Goal: Information Seeking & Learning: Learn about a topic

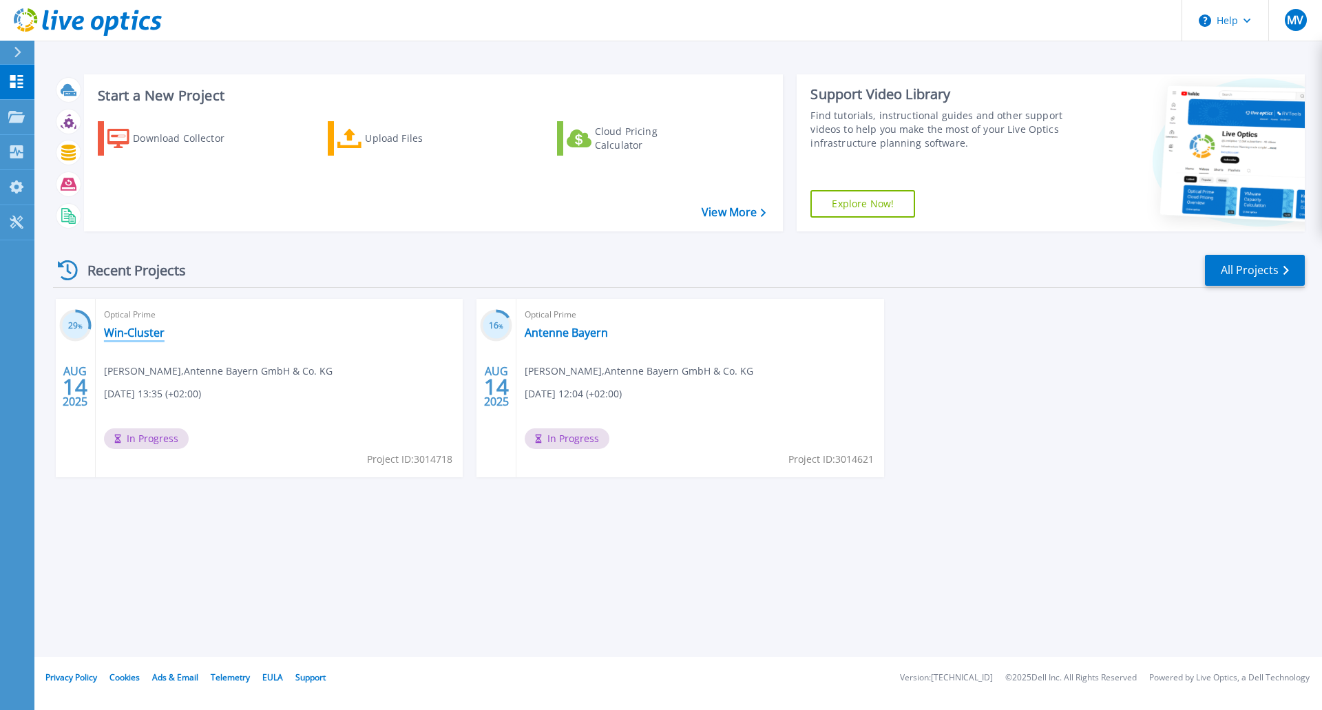
click at [140, 333] on link "Win-Cluster" at bounding box center [134, 333] width 61 height 14
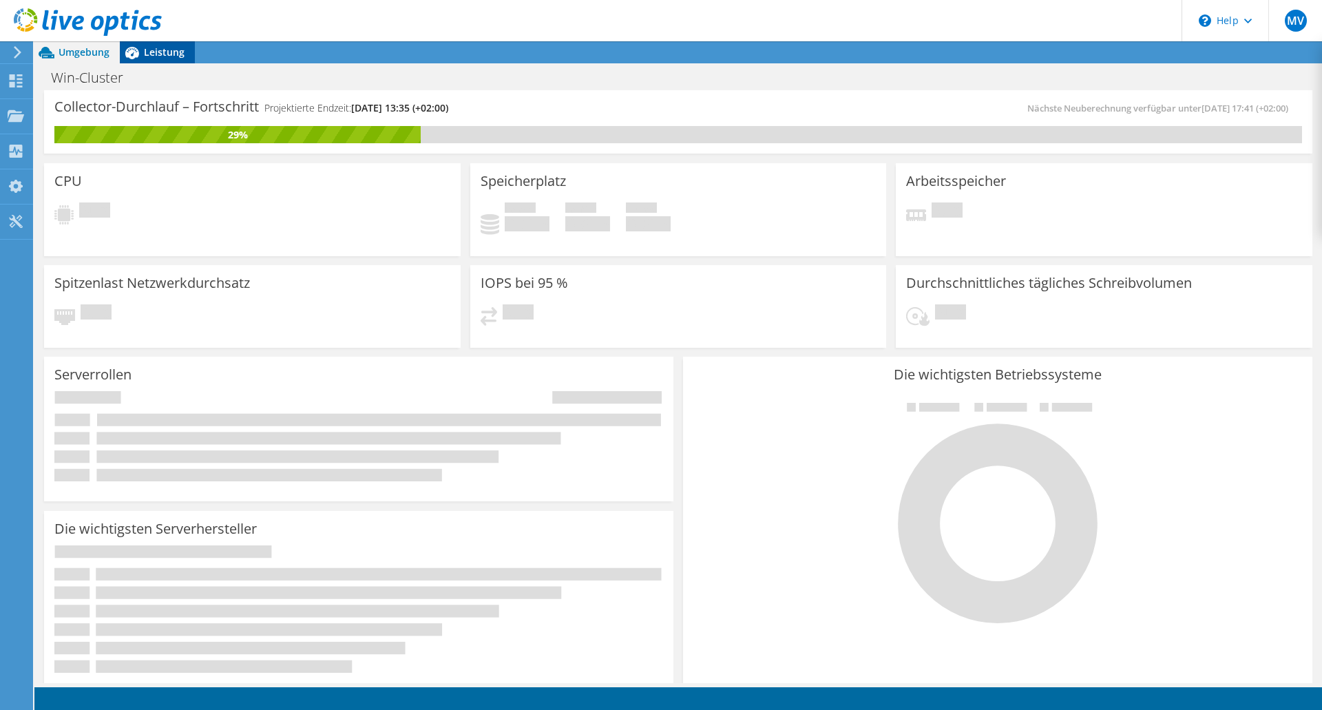
click at [147, 51] on span "Leistung" at bounding box center [164, 51] width 41 height 13
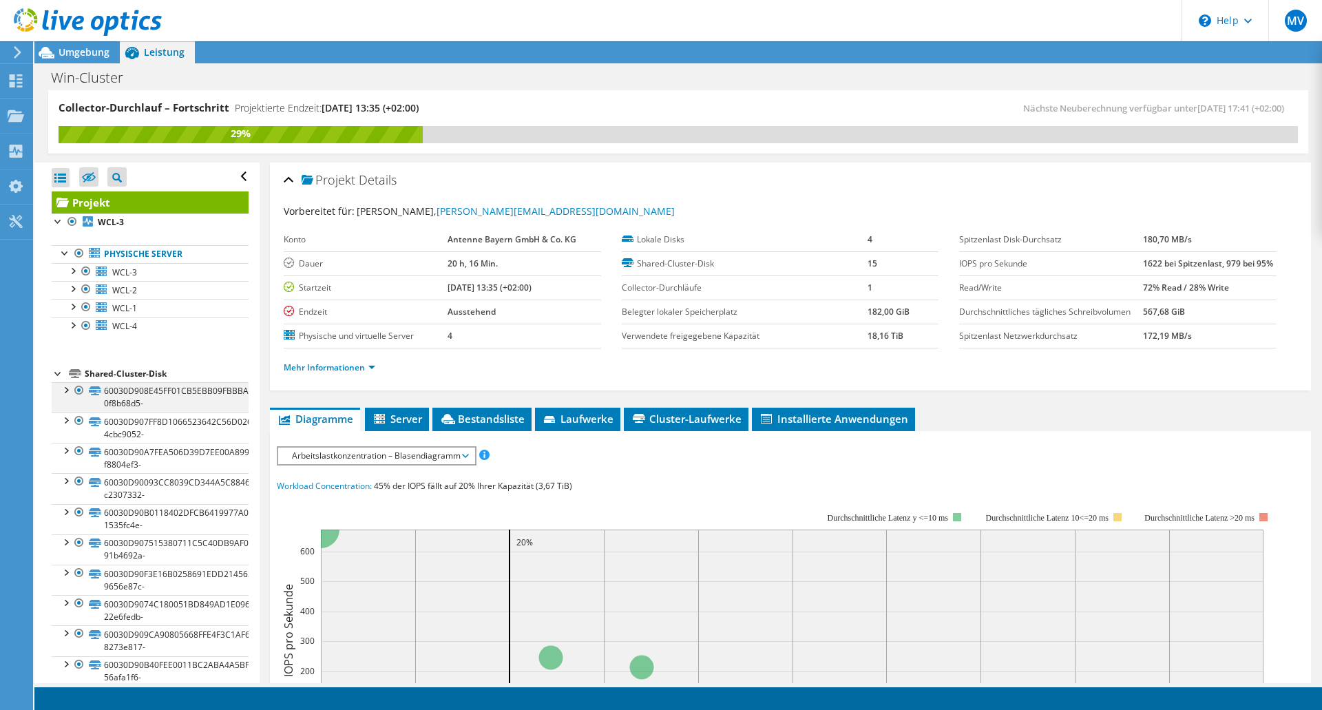
click at [66, 392] on div at bounding box center [66, 389] width 14 height 14
click at [65, 450] on div at bounding box center [66, 450] width 14 height 14
click at [140, 395] on link "60030D908E45FF01CB5EBB09FBBBAE8A-0f8b68d5-" at bounding box center [150, 397] width 197 height 30
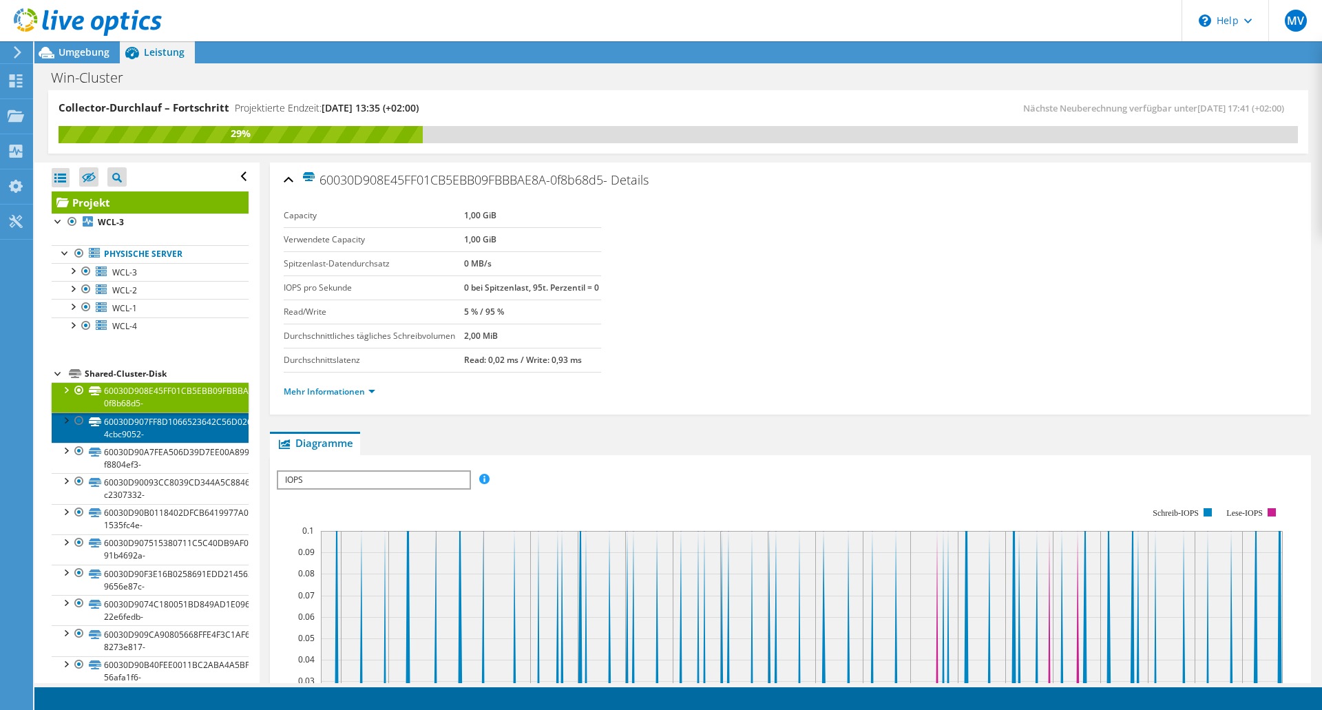
click at [133, 430] on link "60030D907FF8D1066523642C56D0260E-4cbc9052-" at bounding box center [150, 427] width 197 height 30
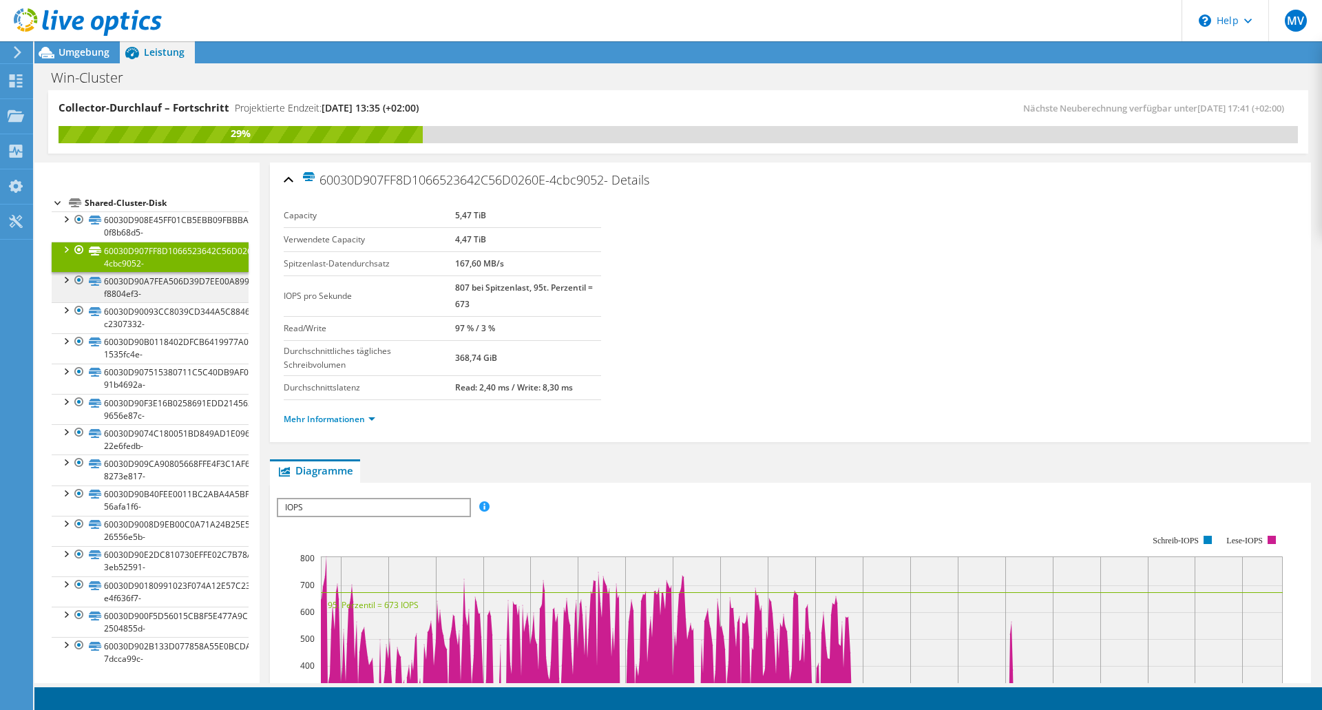
scroll to position [172, 0]
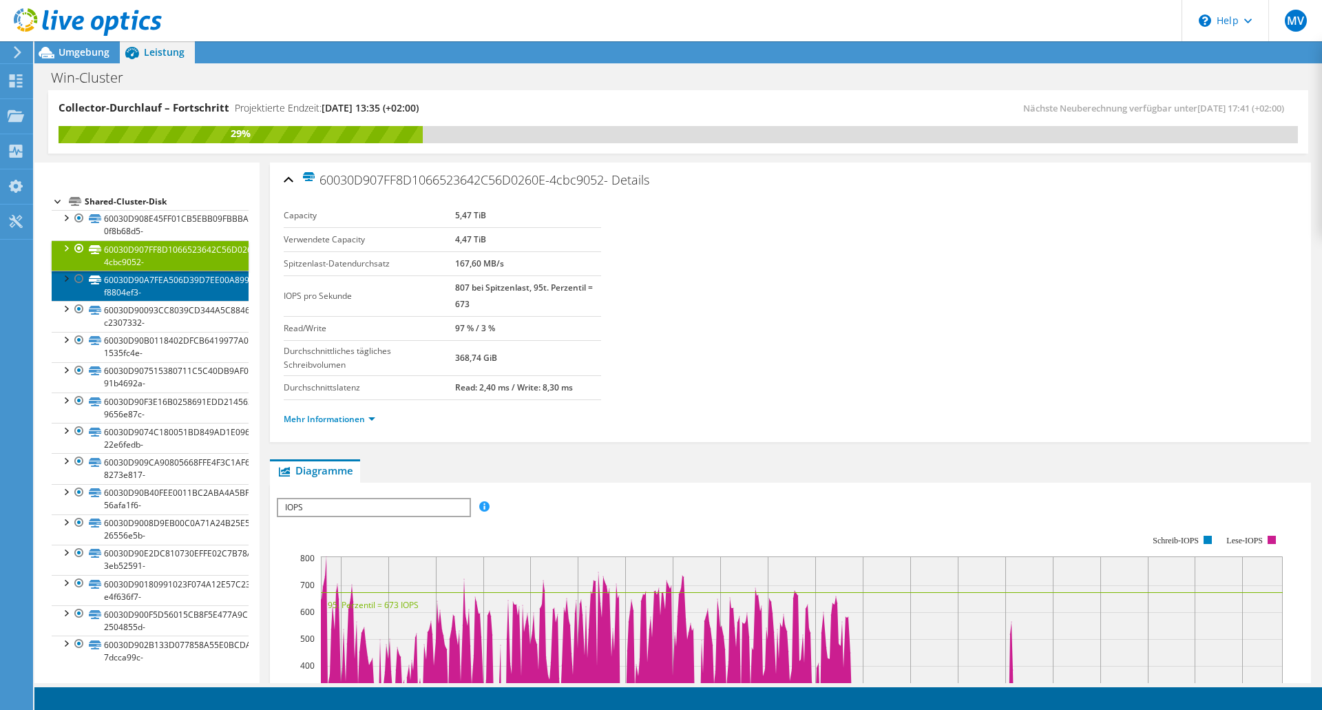
click at [119, 280] on link "60030D90A7FEA506D39D7EE00A899D73-f8804ef3-" at bounding box center [150, 286] width 197 height 30
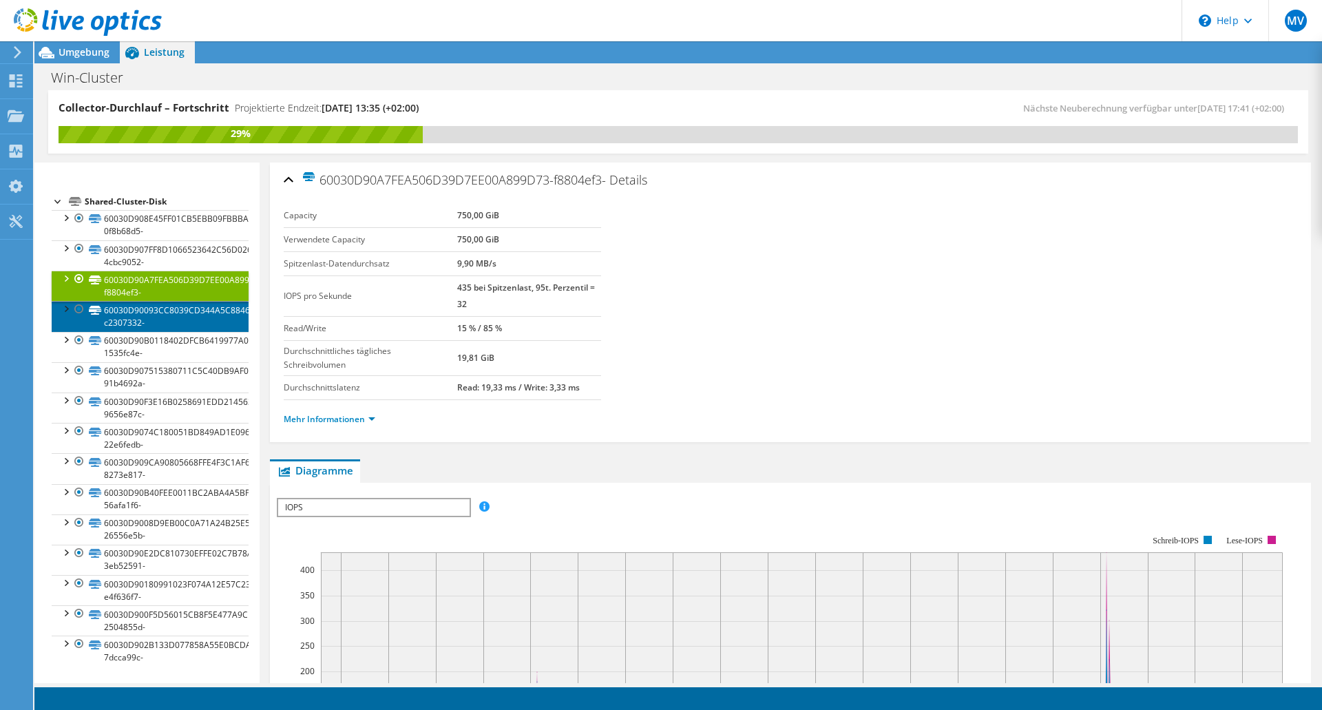
click at [121, 317] on link "60030D90093CC8039CD344A5C8846BC9-c2307332-" at bounding box center [150, 316] width 197 height 30
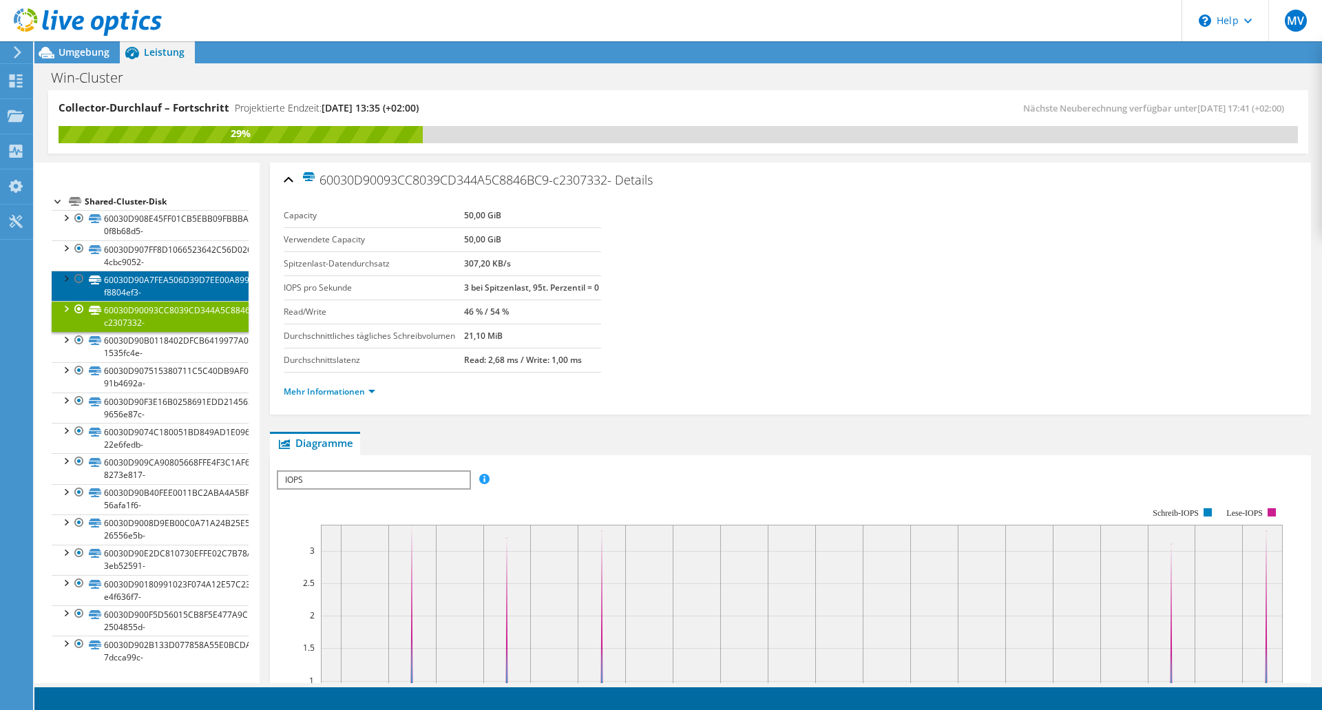
click at [128, 291] on link "60030D90A7FEA506D39D7EE00A899D73-f8804ef3-" at bounding box center [150, 286] width 197 height 30
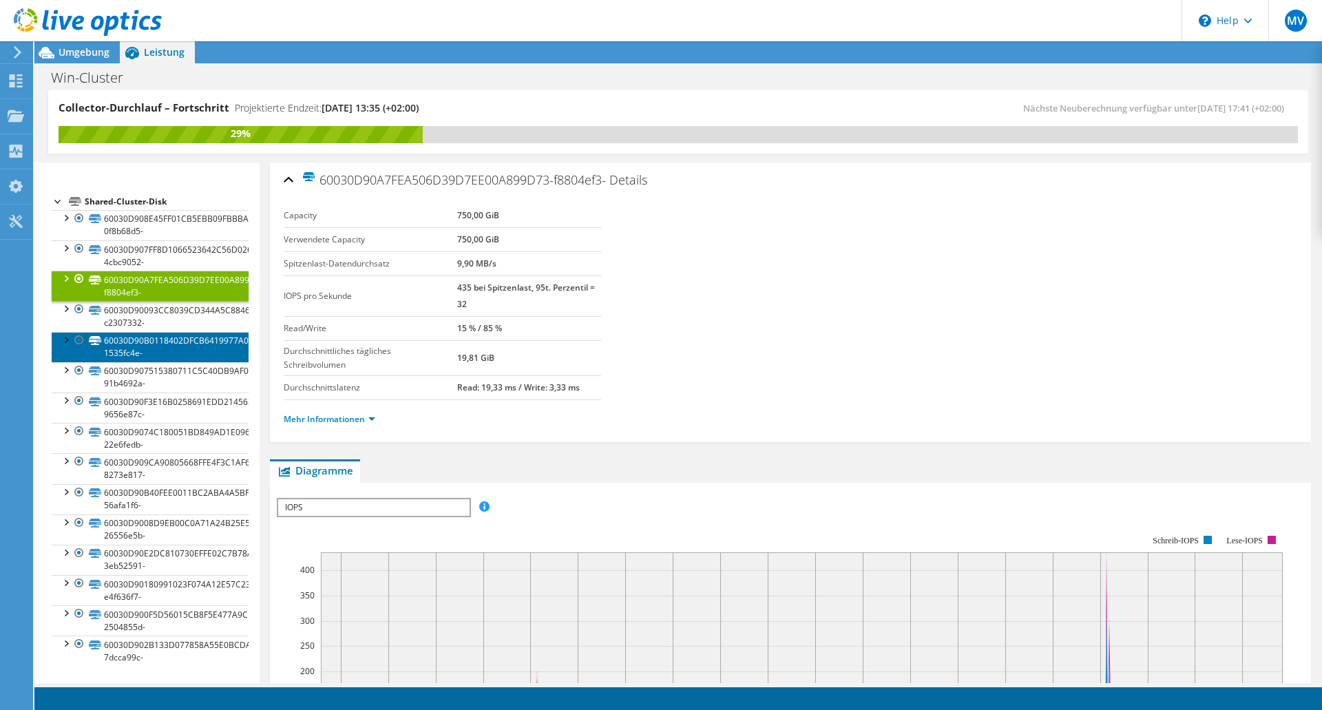
click at [121, 350] on link "60030D90B0118402DFCB6419977A090A-1535fc4e-" at bounding box center [150, 347] width 197 height 30
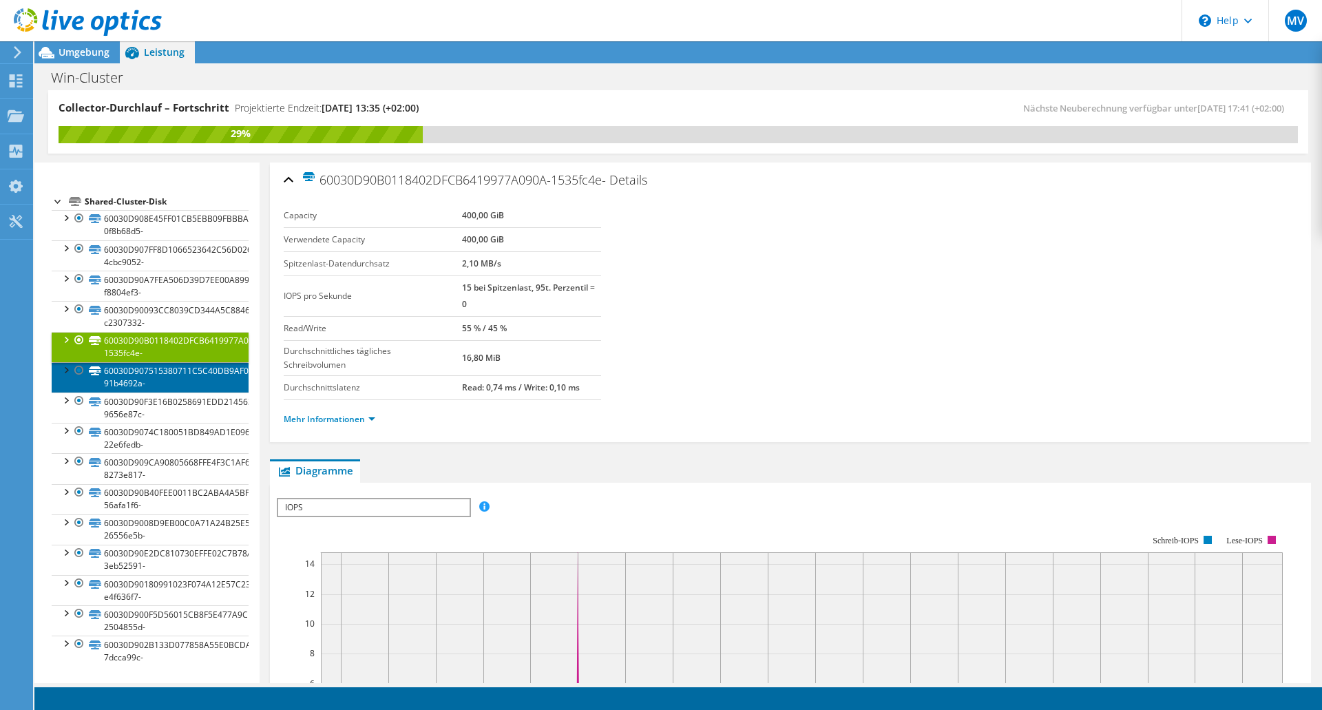
click at [121, 385] on link "60030D907515380711C5C40DB9AF0BE0-91b4692a-" at bounding box center [150, 377] width 197 height 30
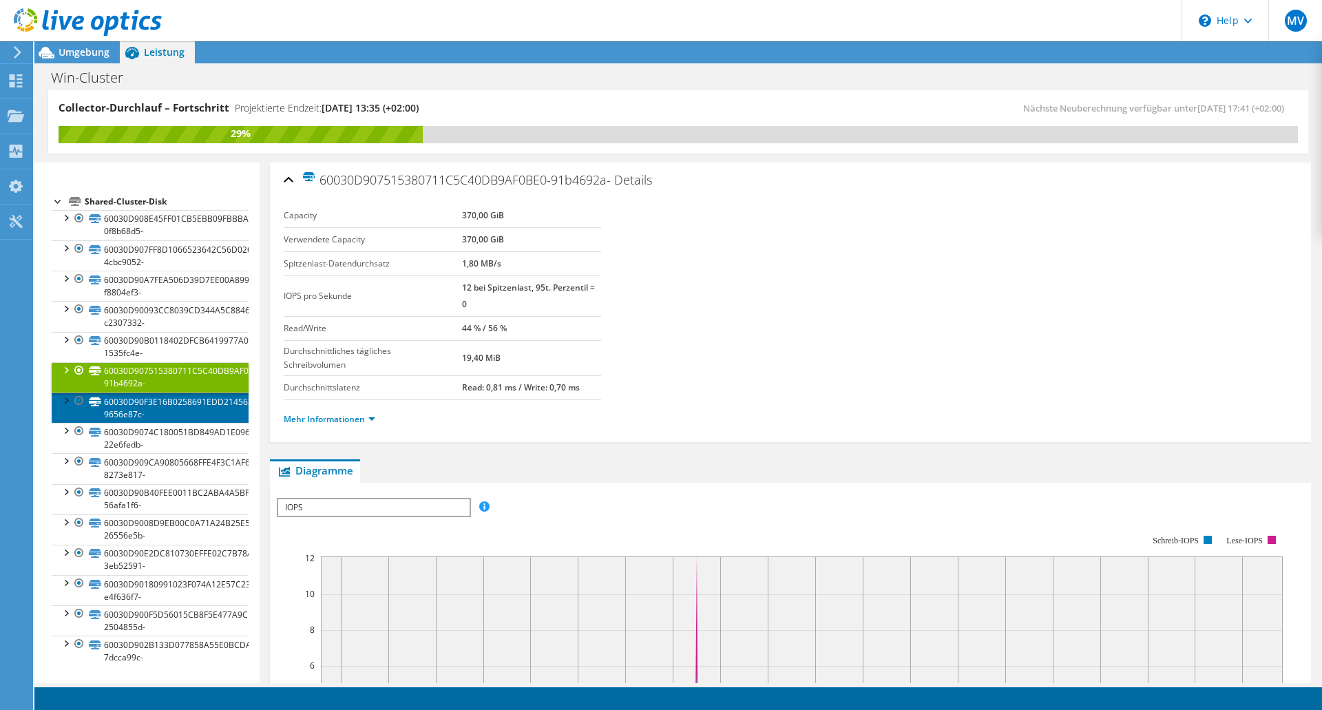
click at [121, 408] on link "60030D90F3E16B0258691EDD21456350-9656e87c-" at bounding box center [150, 407] width 197 height 30
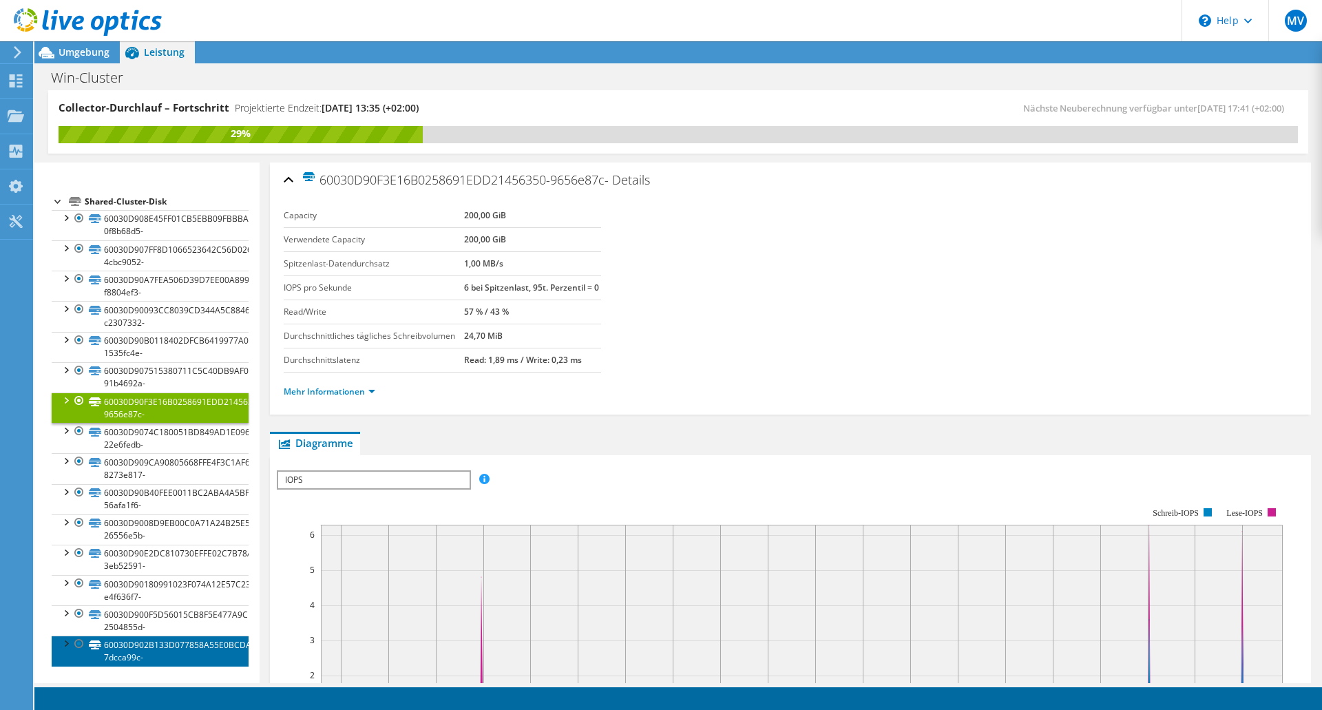
click at [140, 647] on link "60030D902B133D077858A55E0BCDA3C2-7dcca99c-" at bounding box center [150, 651] width 197 height 30
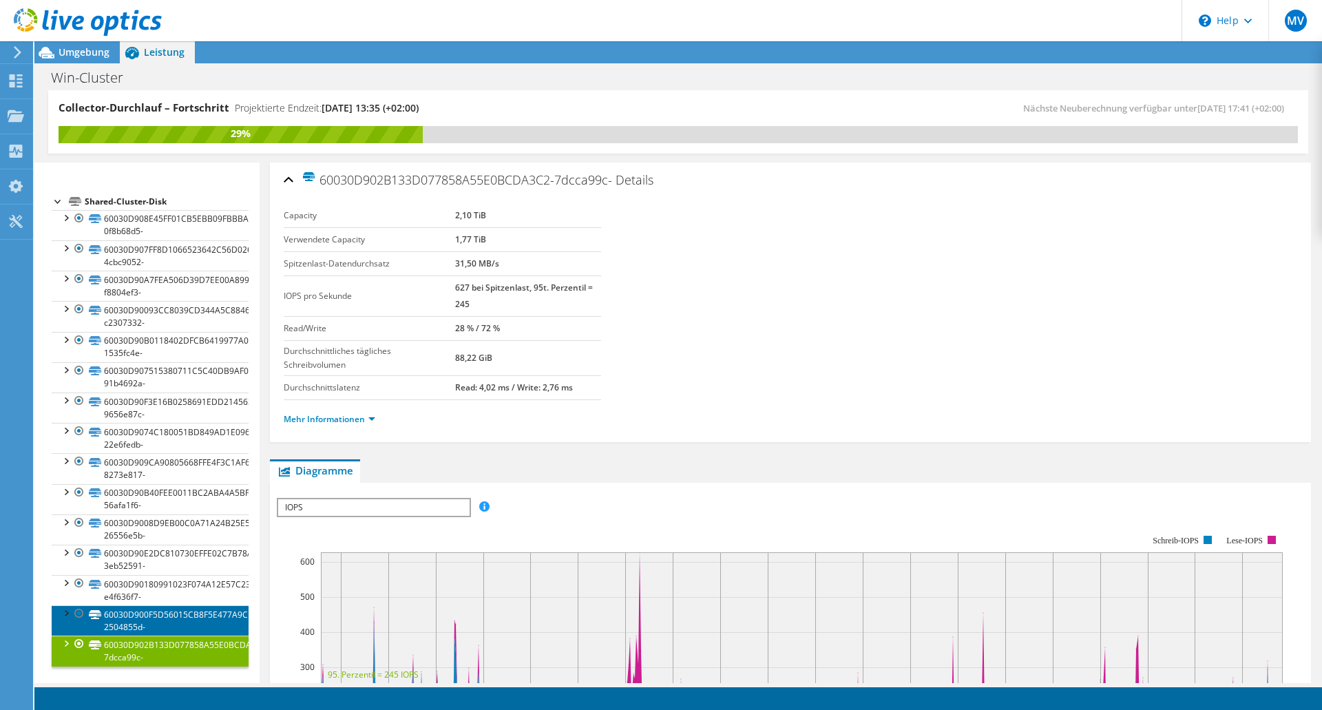
click at [140, 622] on link "60030D900F5D56015CB8F5E477A9CEAD-2504855d-" at bounding box center [150, 620] width 197 height 30
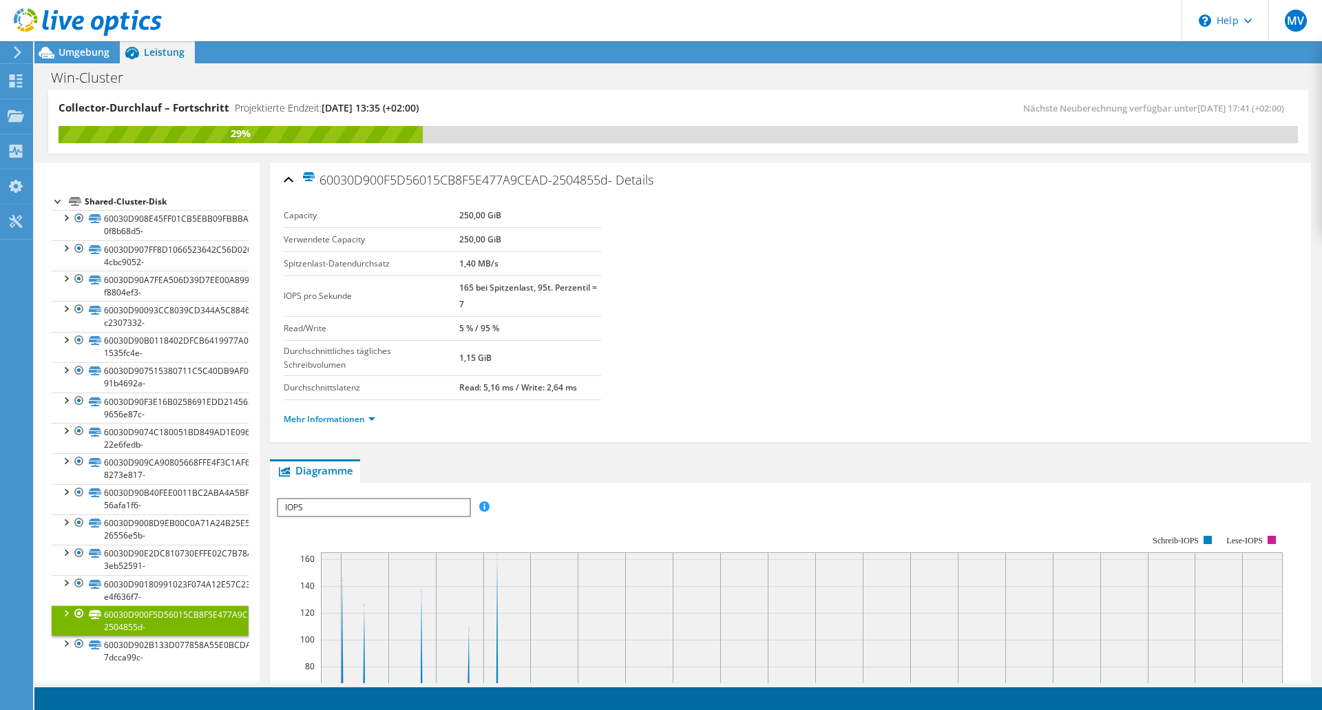
click at [363, 300] on label "IOPS pro Sekunde" at bounding box center [372, 296] width 176 height 14
click at [370, 416] on link "Mehr Informationen" at bounding box center [330, 419] width 92 height 12
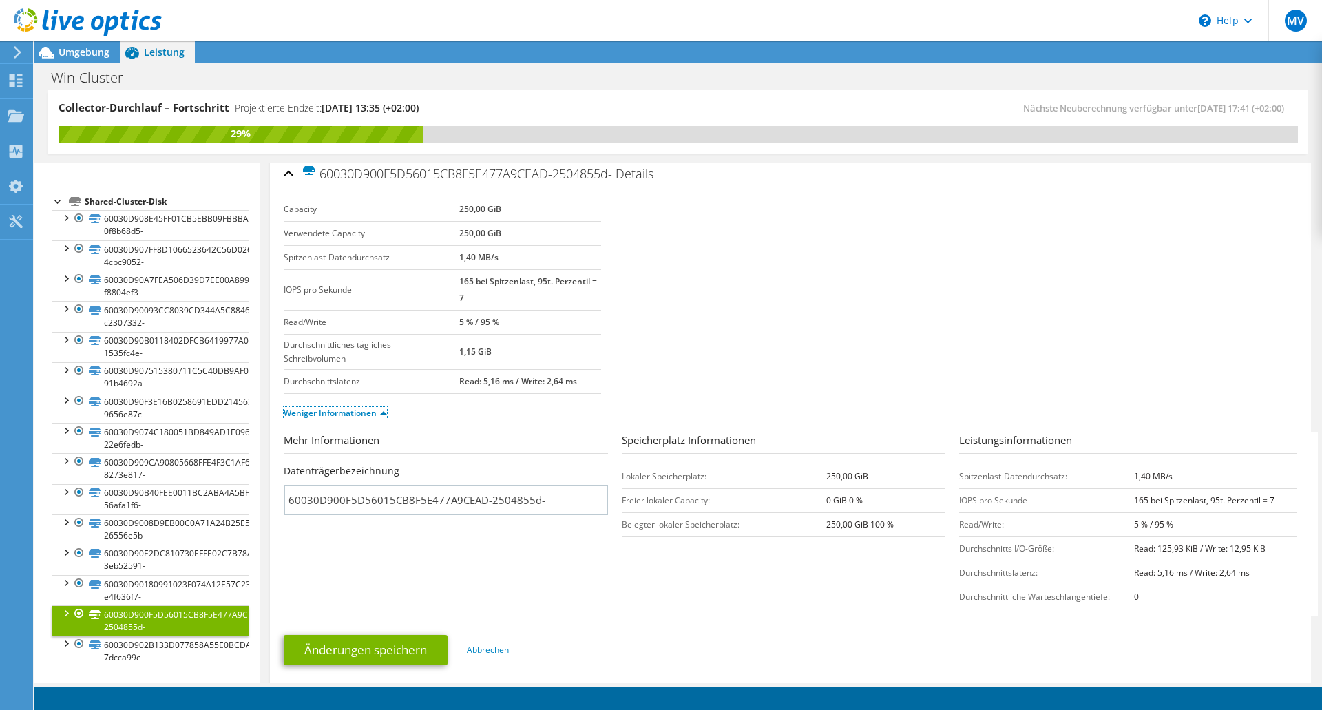
scroll to position [0, 0]
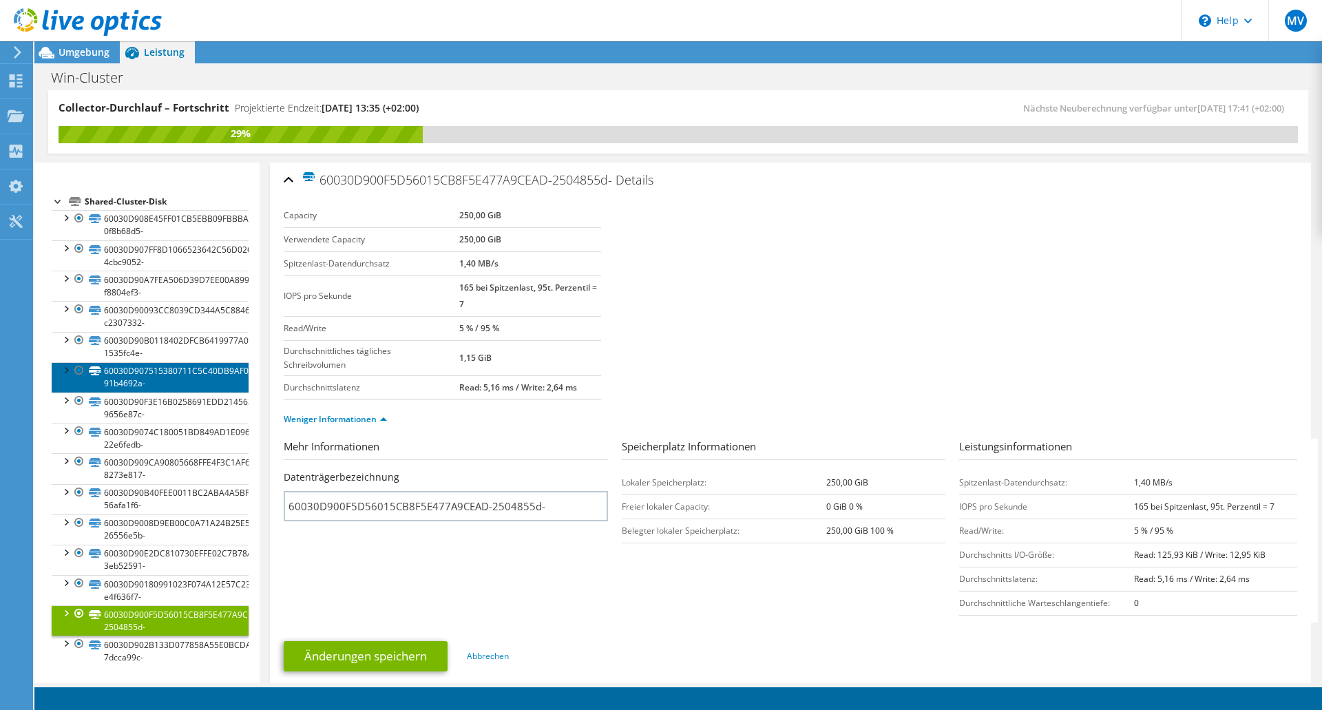
click at [129, 383] on link "60030D907515380711C5C40DB9AF0BE0-91b4692a-" at bounding box center [150, 377] width 197 height 30
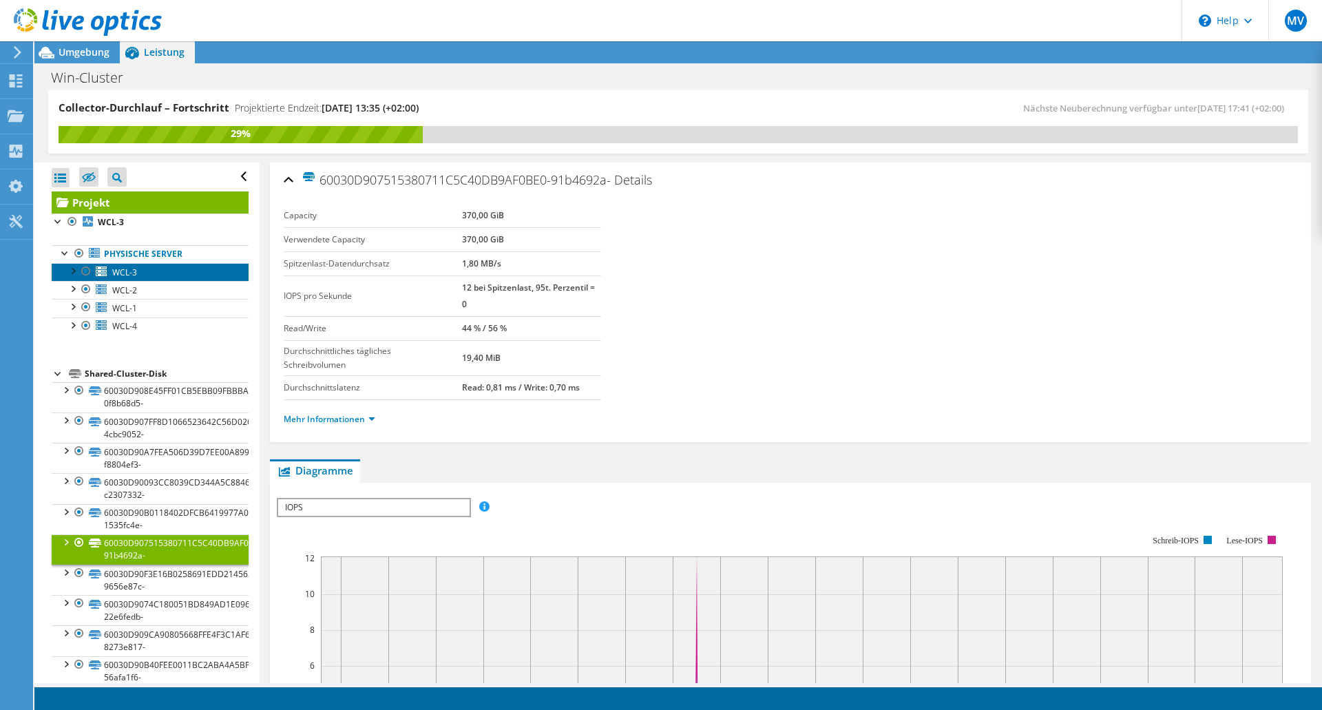
click at [139, 271] on link "WCL-3" at bounding box center [150, 272] width 197 height 18
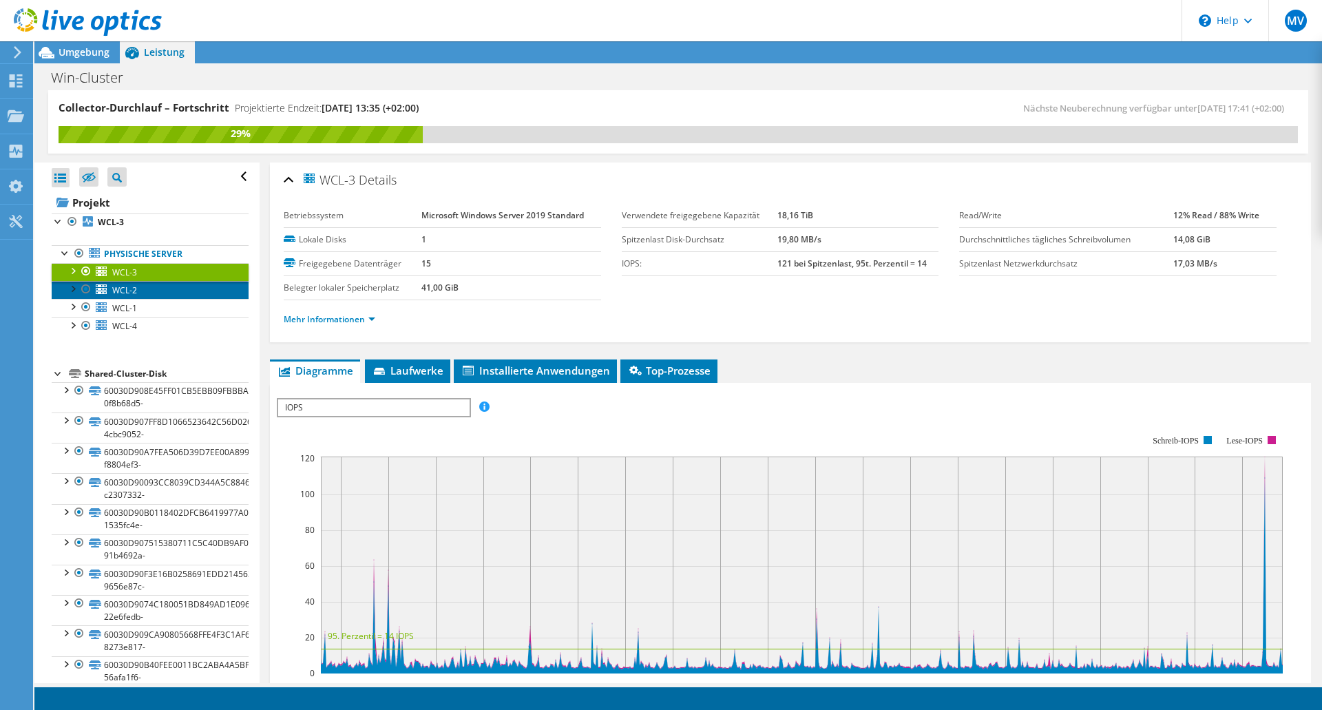
click at [109, 284] on link "WCL-2" at bounding box center [150, 290] width 197 height 18
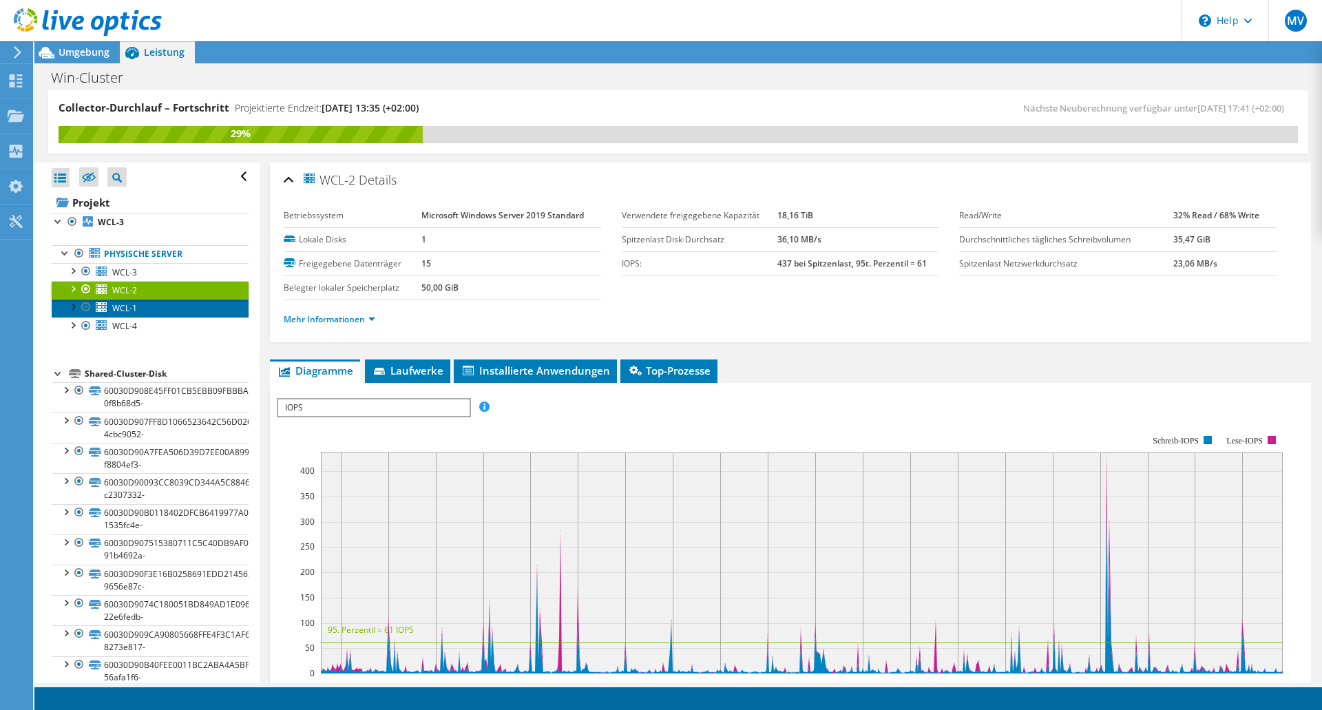
click at [120, 304] on span "WCL-1" at bounding box center [124, 308] width 25 height 12
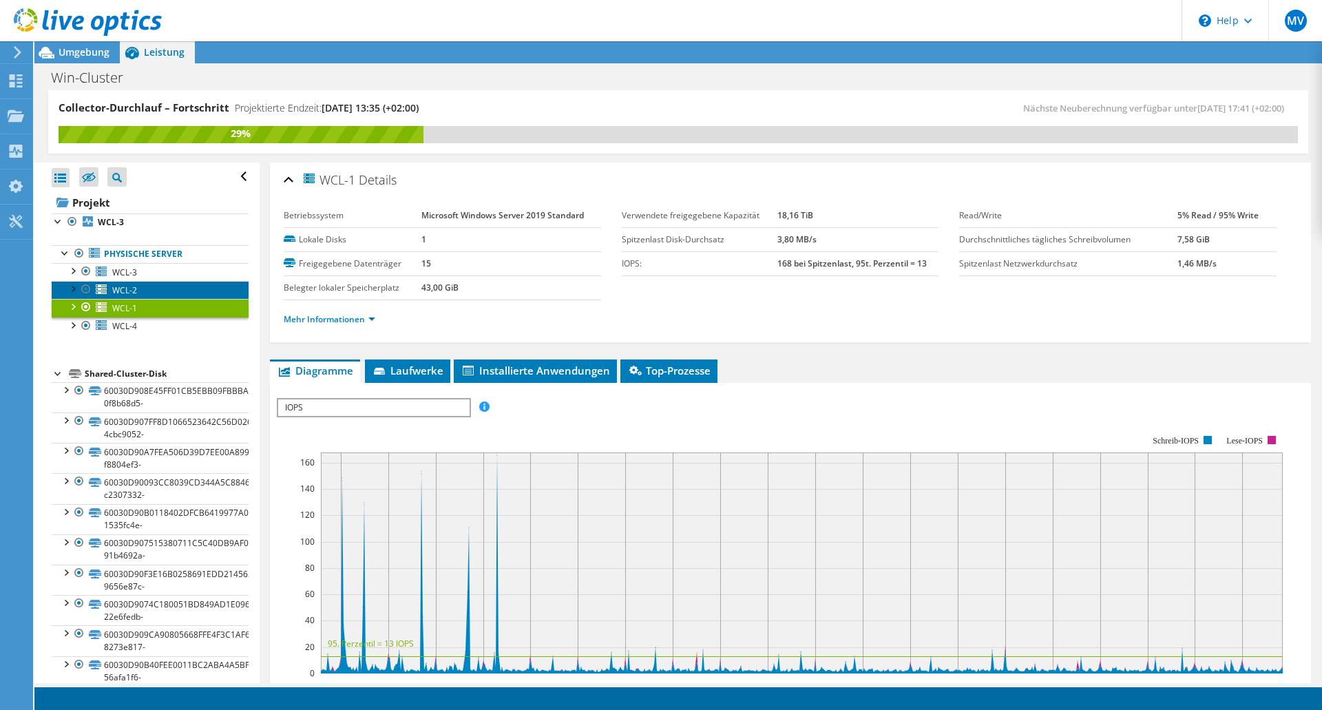
click at [110, 285] on link "WCL-2" at bounding box center [150, 290] width 197 height 18
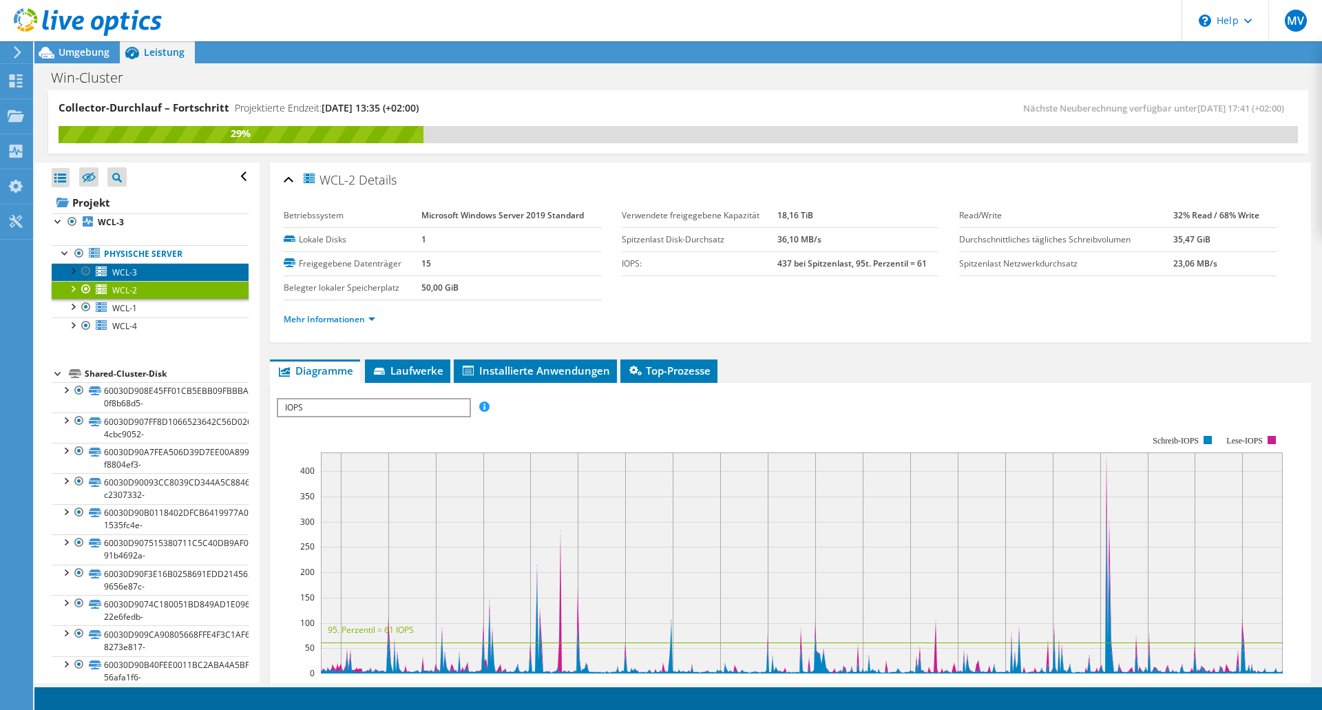
click at [127, 273] on span "WCL-3" at bounding box center [124, 272] width 25 height 12
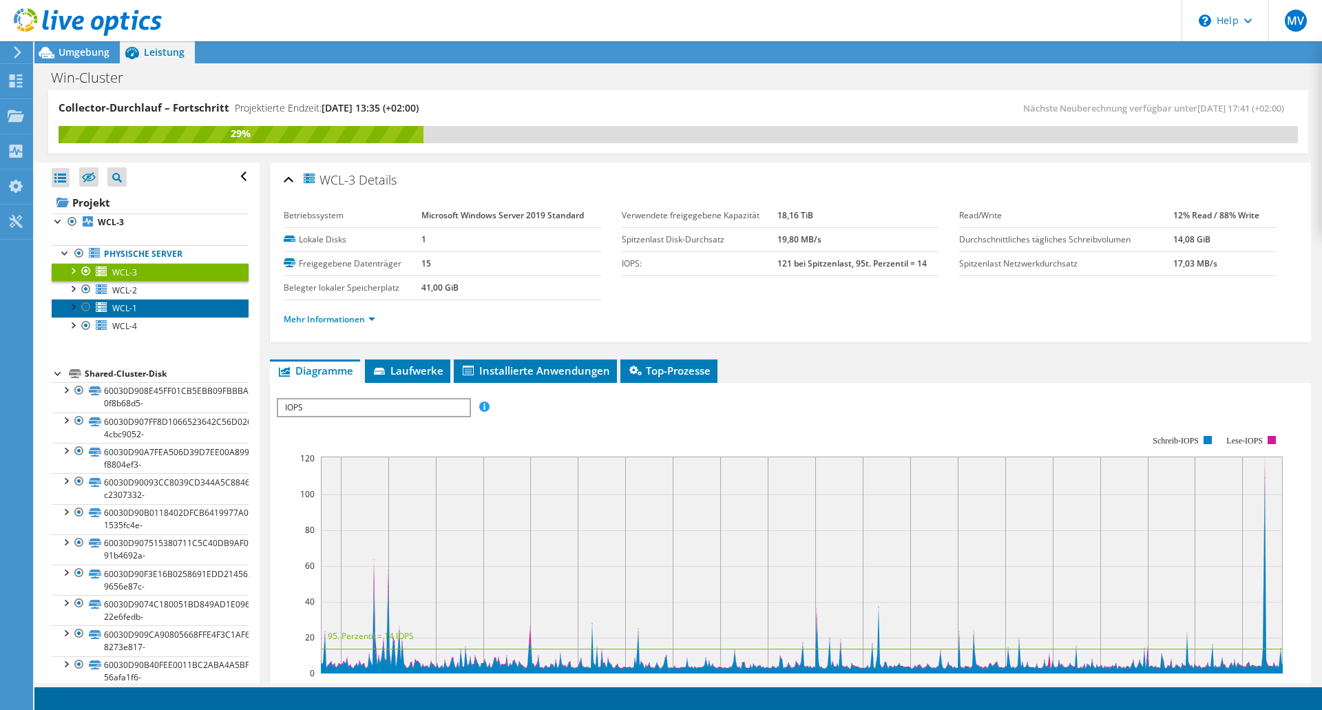
click at [117, 308] on span "WCL-1" at bounding box center [124, 308] width 25 height 12
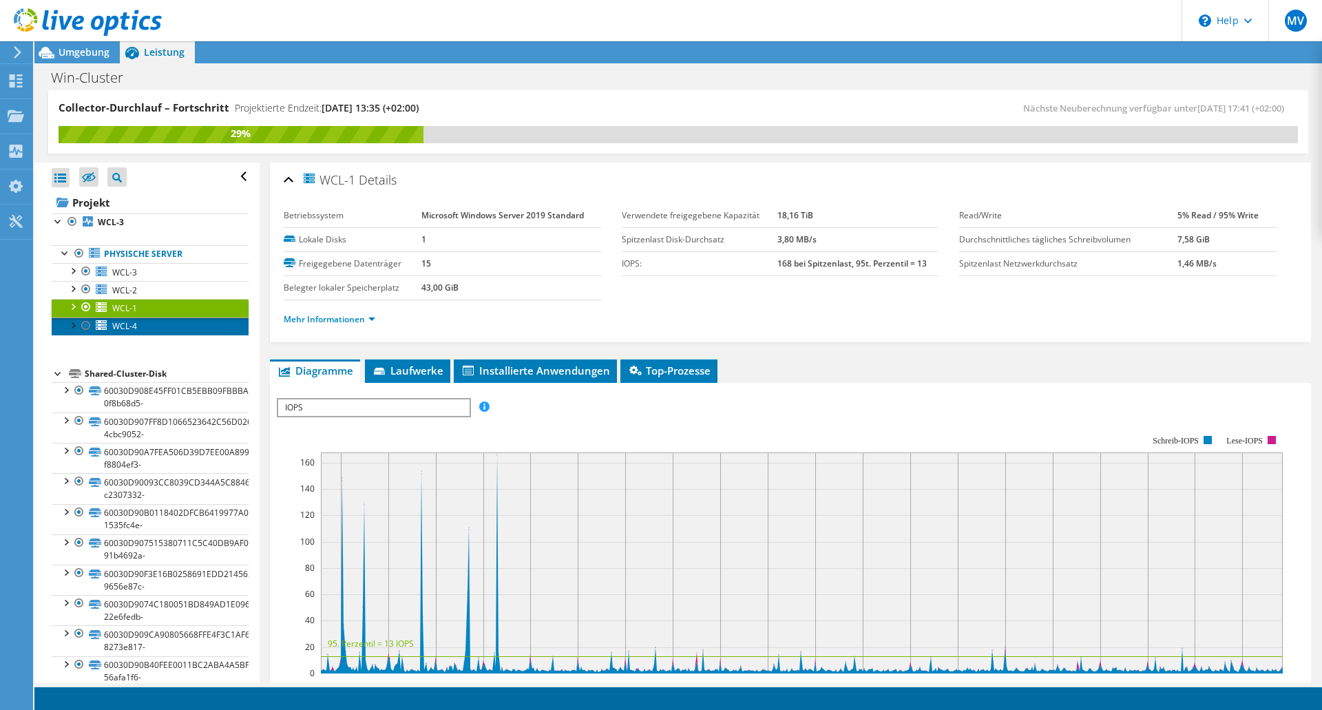
click at [118, 330] on span "WCL-4" at bounding box center [124, 326] width 25 height 12
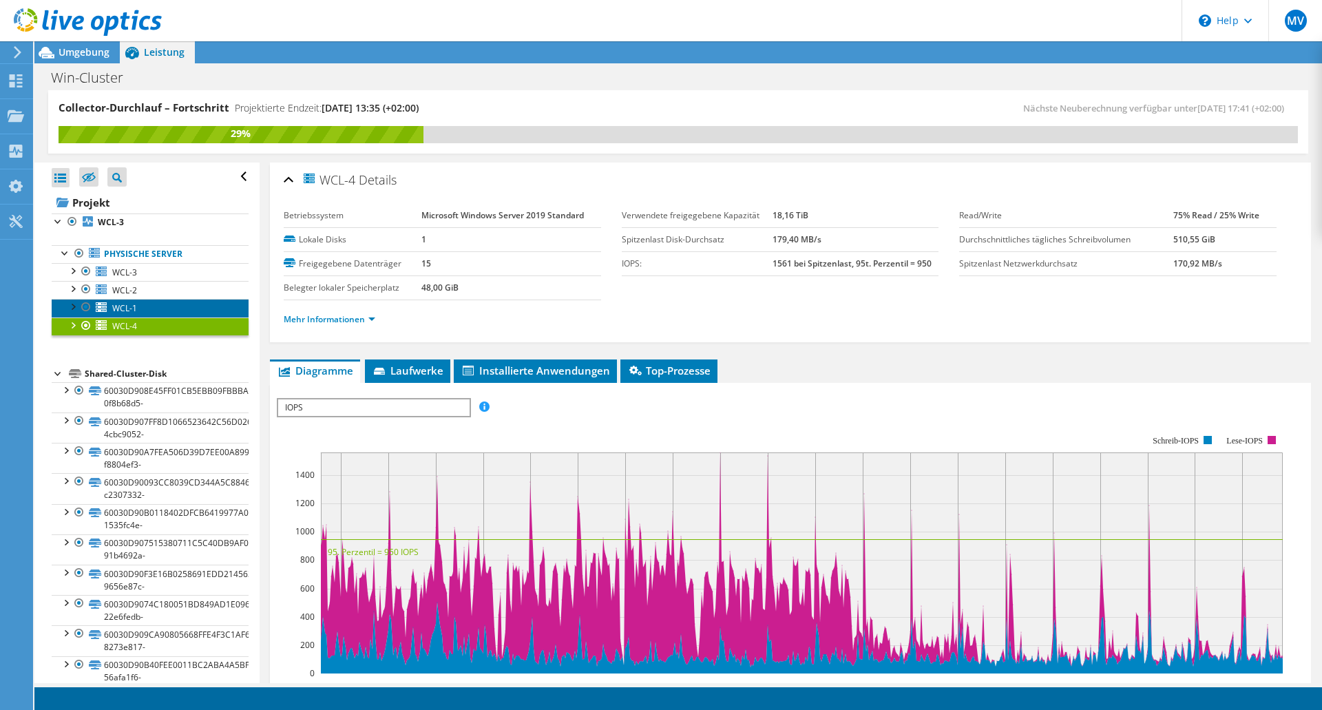
click at [122, 308] on span "WCL-1" at bounding box center [124, 308] width 25 height 12
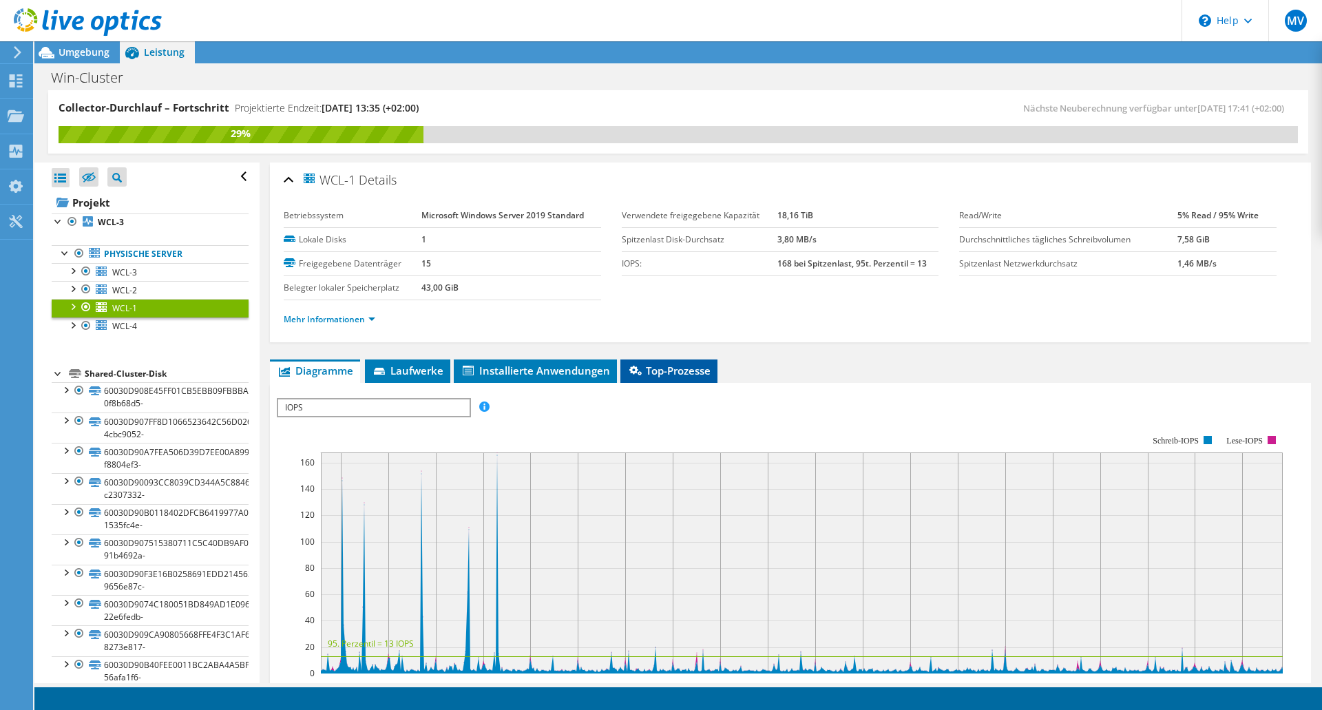
click at [663, 372] on span "Top-Prozesse" at bounding box center [668, 371] width 83 height 14
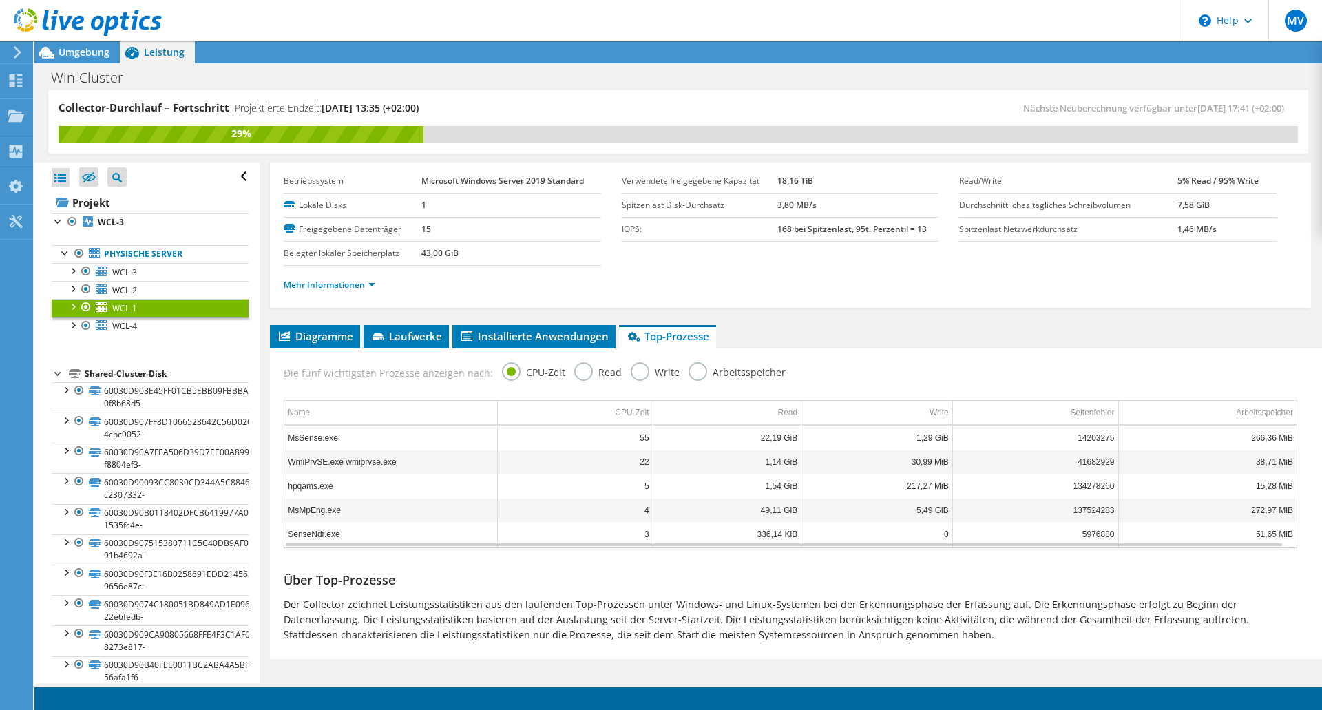
scroll to position [45, 0]
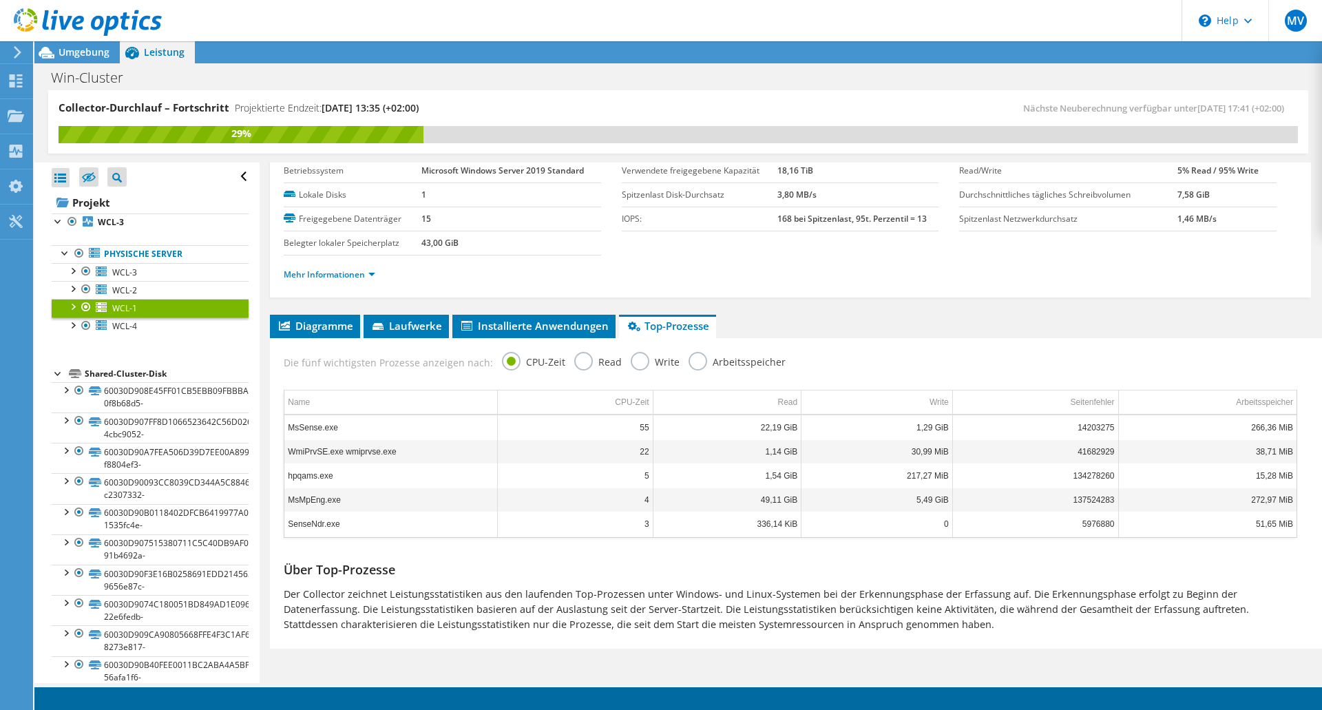
click at [689, 363] on label "Arbeitsspeicher" at bounding box center [737, 360] width 97 height 17
click at [0, 0] on input "Arbeitsspeicher" at bounding box center [0, 0] width 0 height 0
click at [504, 362] on label "CPU-Zeit" at bounding box center [533, 360] width 63 height 17
click at [0, 0] on input "CPU-Zeit" at bounding box center [0, 0] width 0 height 0
click at [386, 326] on icon at bounding box center [379, 327] width 14 height 9
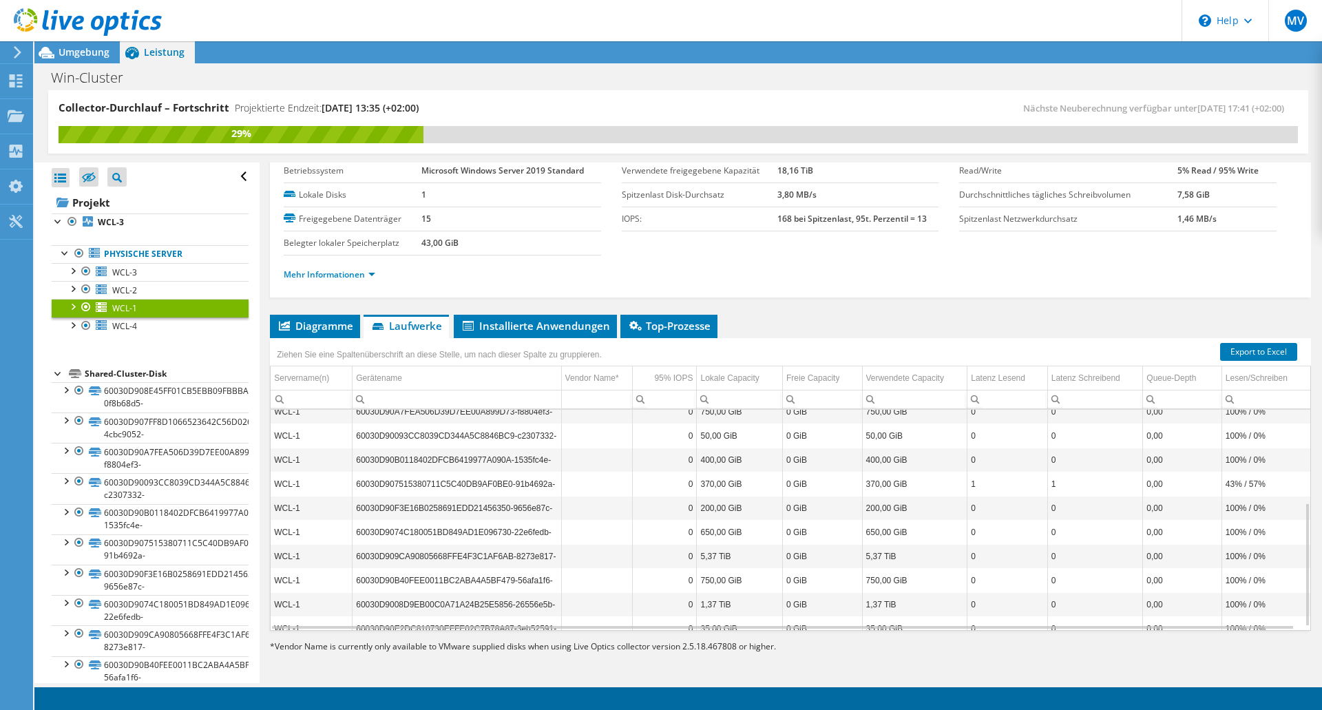
scroll to position [171, 0]
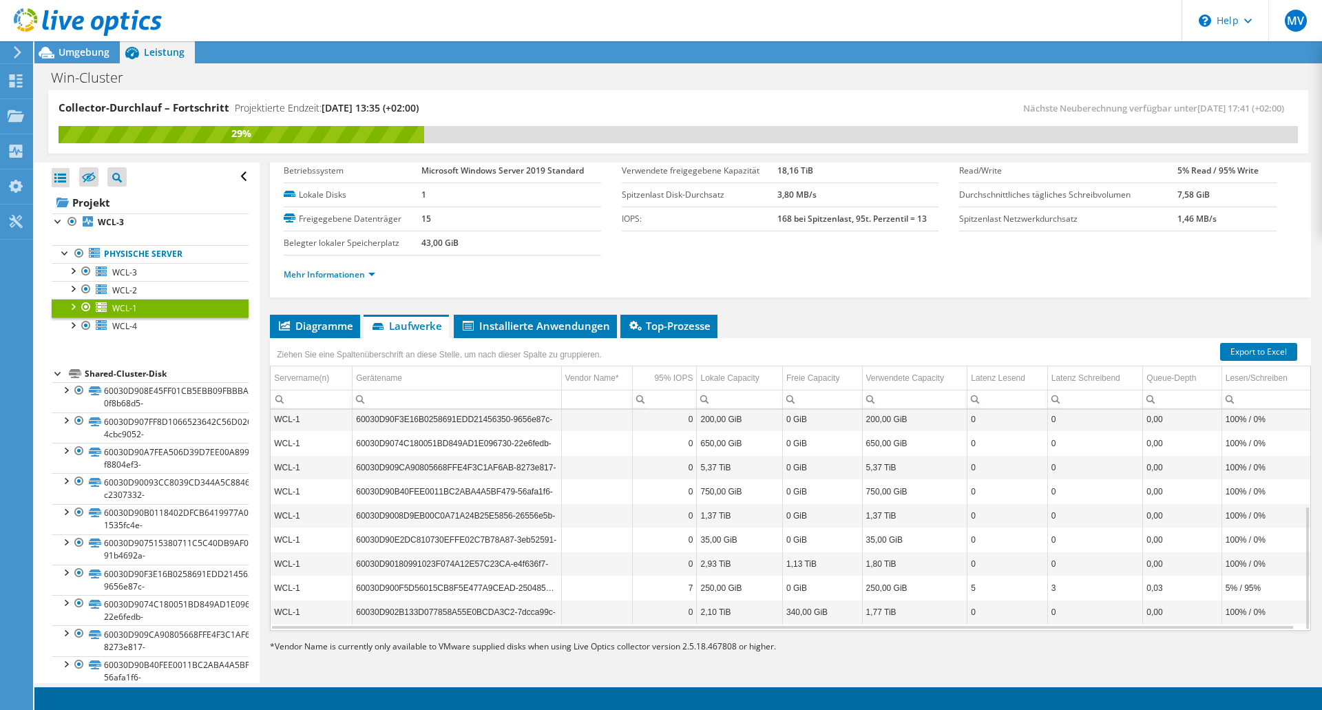
click at [1041, 274] on ul "Mehr Informationen" at bounding box center [790, 273] width 1013 height 19
click at [511, 331] on span "Installierte Anwendungen" at bounding box center [535, 326] width 149 height 14
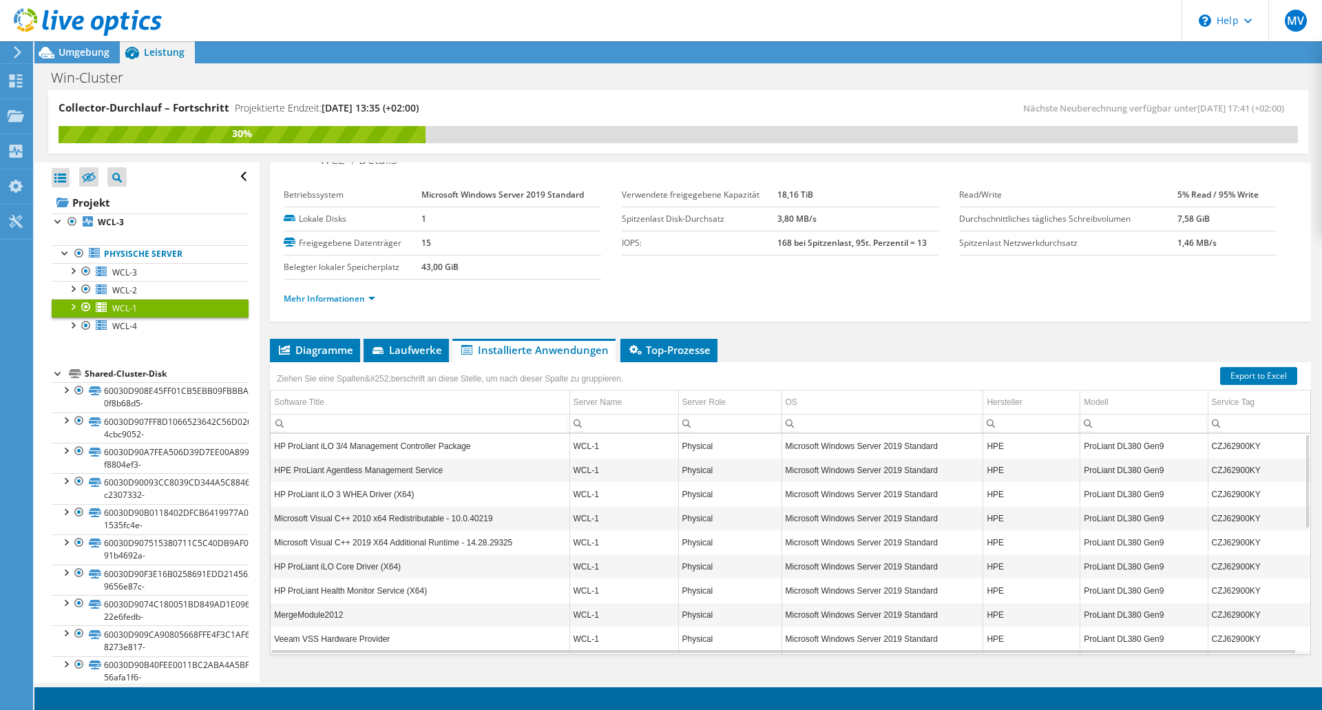
scroll to position [0, 0]
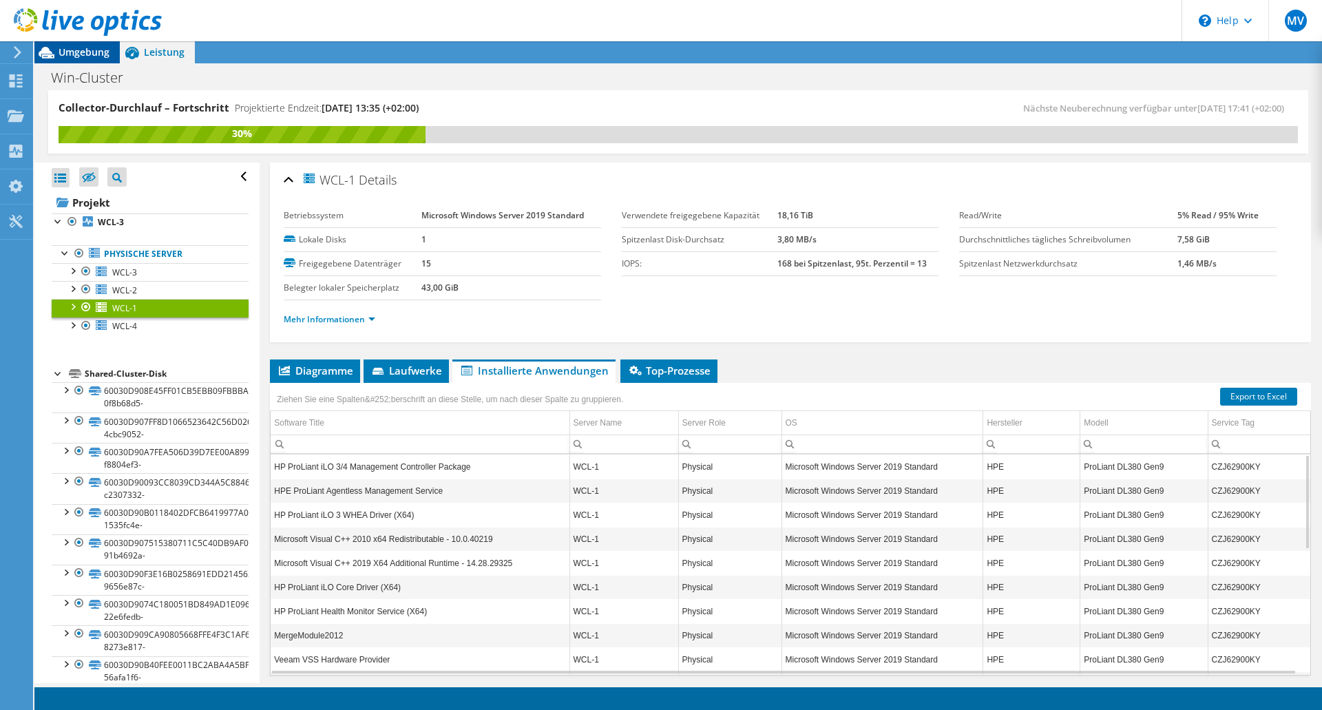
click at [77, 51] on span "Umgebung" at bounding box center [84, 51] width 51 height 13
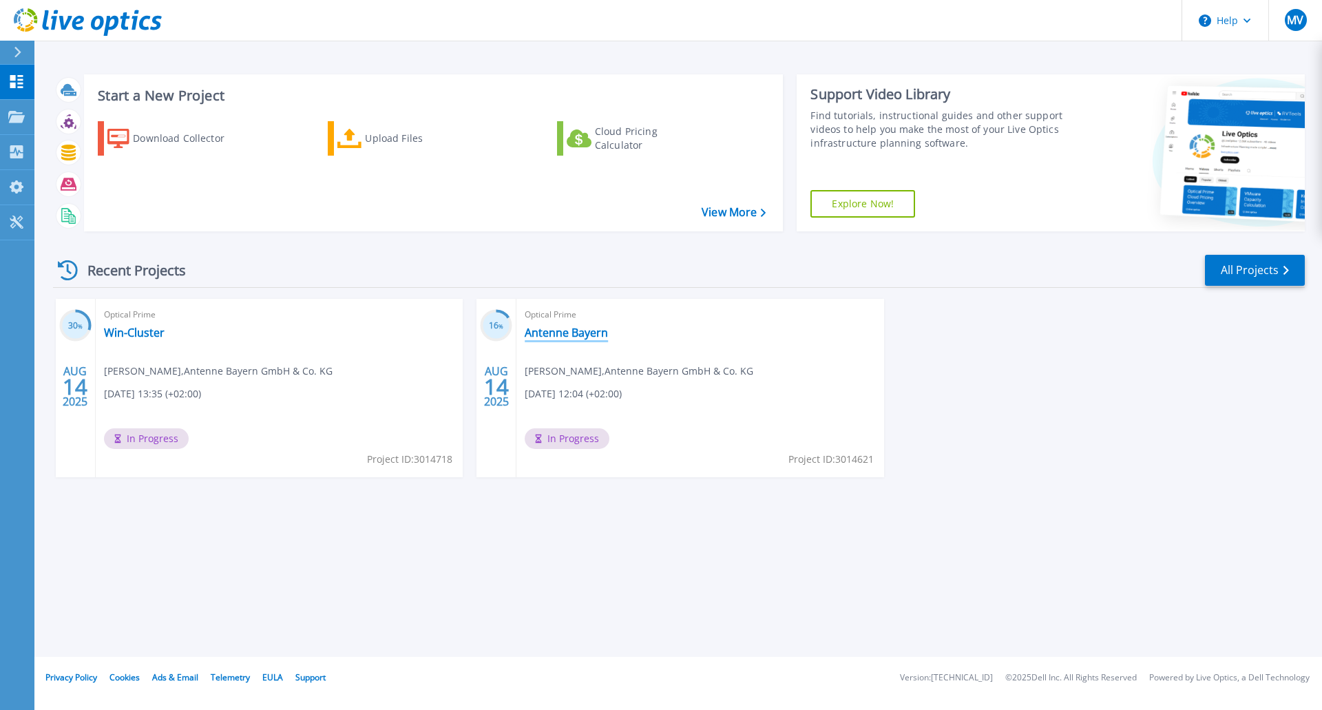
click at [573, 336] on link "Antenne Bayern" at bounding box center [566, 333] width 83 height 14
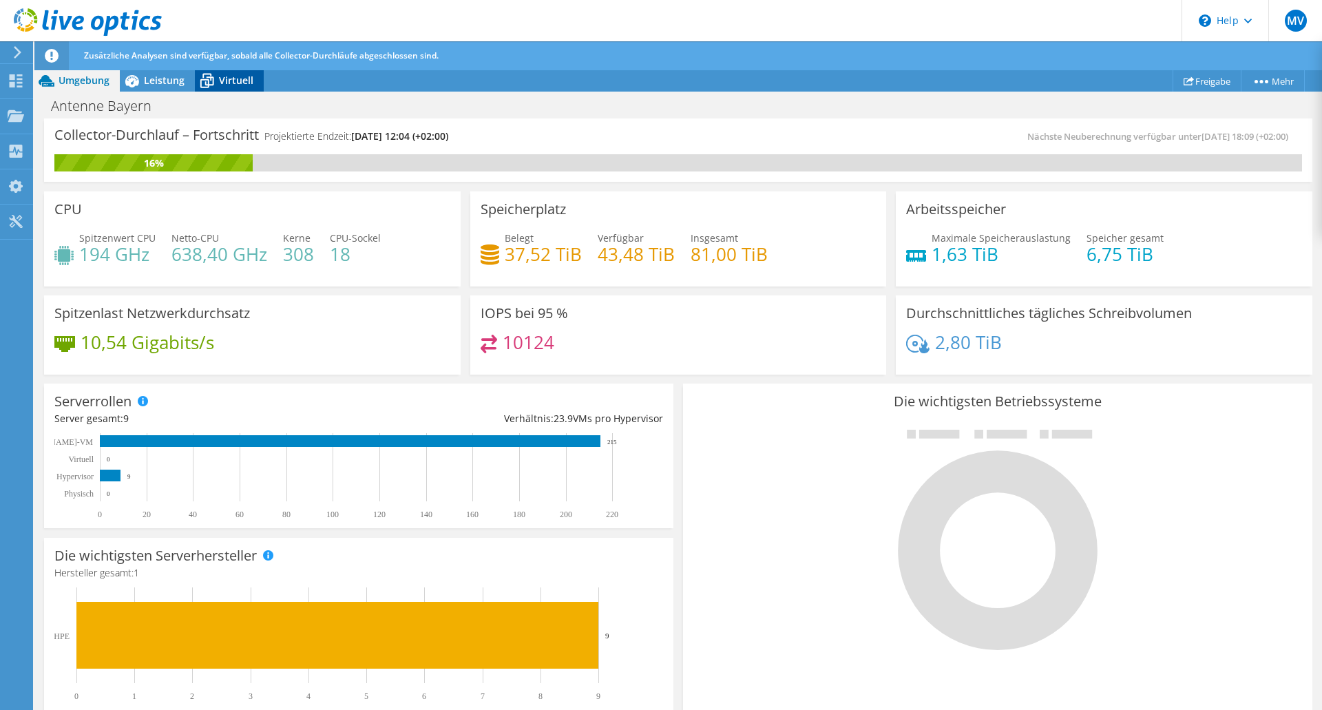
click at [218, 81] on icon at bounding box center [207, 81] width 24 height 24
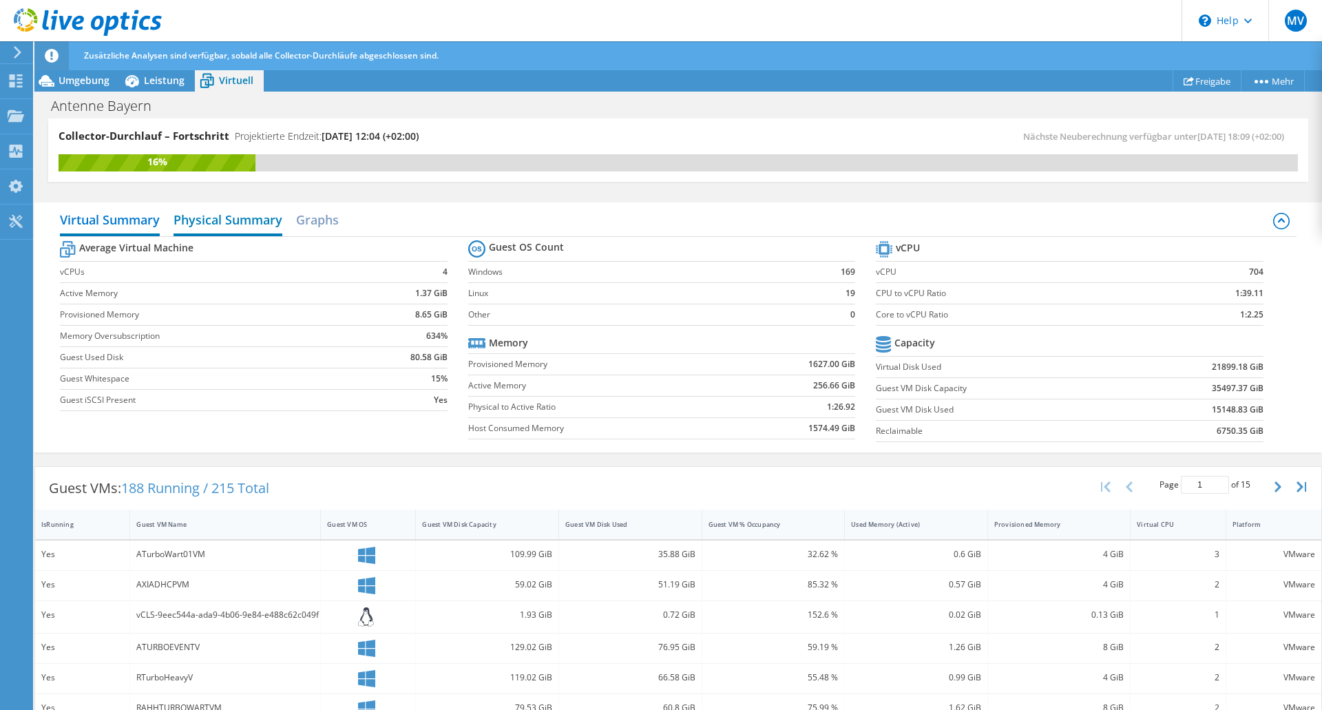
click at [231, 216] on h2 "Physical Summary" at bounding box center [228, 221] width 109 height 30
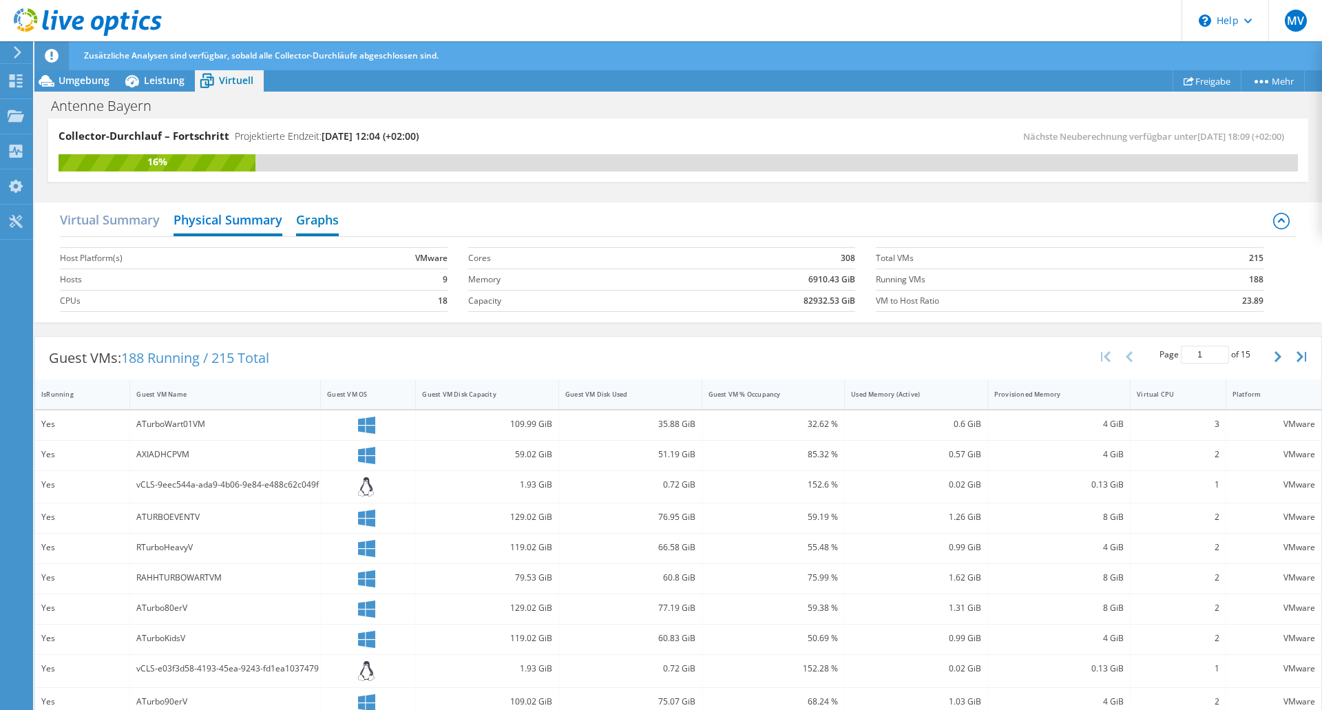
click at [327, 222] on h2 "Graphs" at bounding box center [317, 221] width 43 height 30
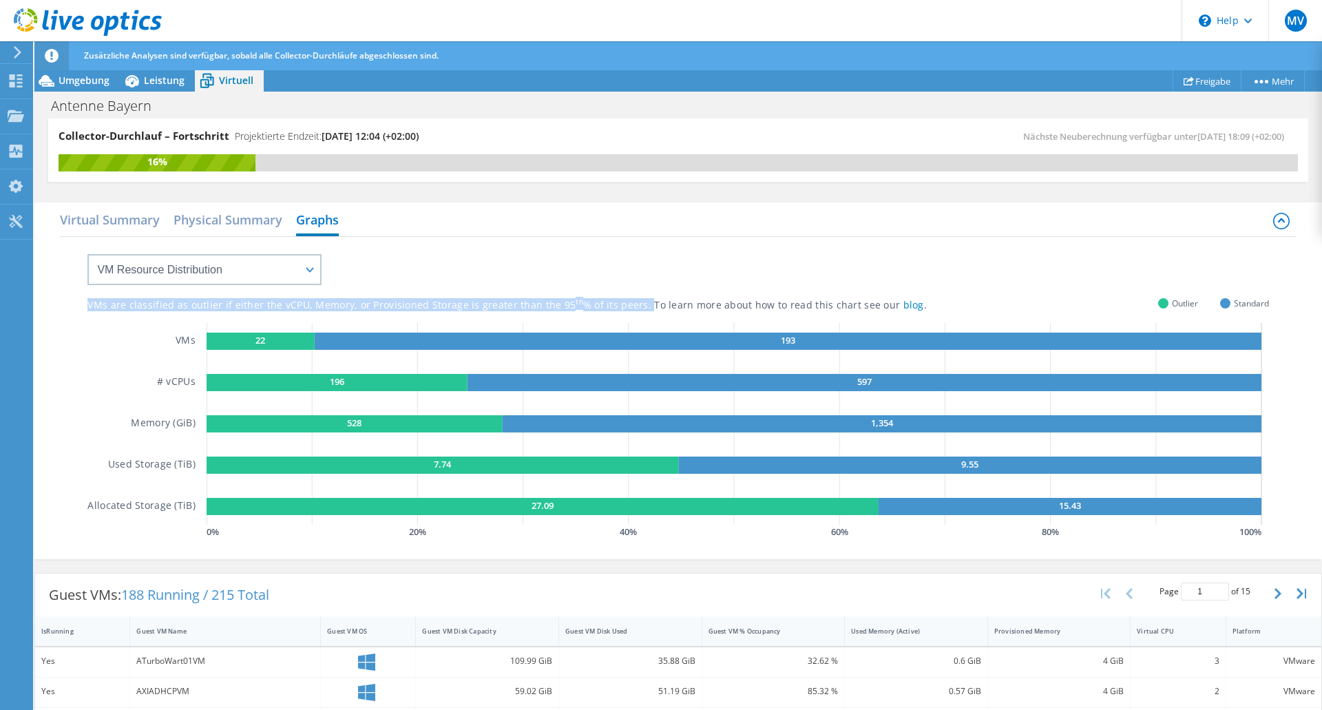
drag, startPoint x: 87, startPoint y: 304, endPoint x: 638, endPoint y: 305, distance: 550.8
click at [638, 305] on div "VMs are classified as outlier if either the vCPU, Memory, or Provisioned Storag…" at bounding box center [541, 305] width 908 height 13
copy div "VMs are classified as outlier if either the vCPU, Memory, or Provisioned Storag…"
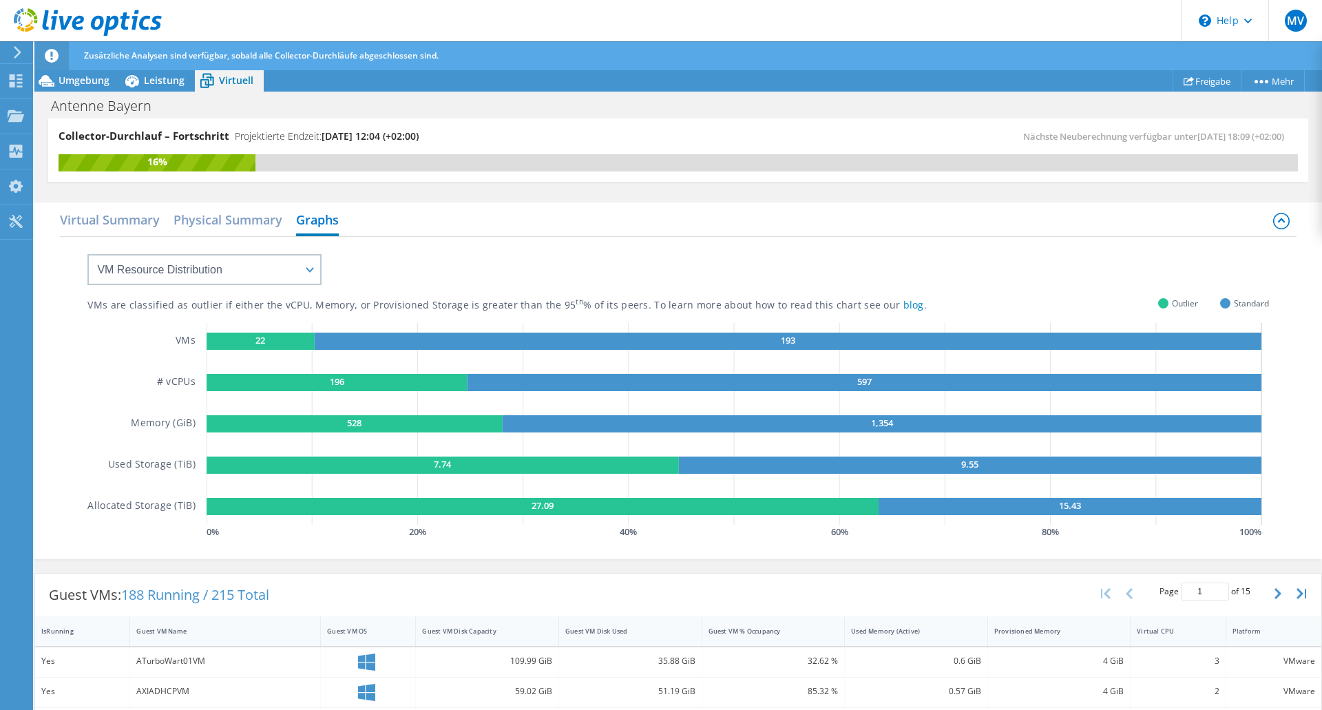
click at [675, 268] on div "VMs are classified as outlier if either the vCPU, Memory, or Provisioned Storag…" at bounding box center [677, 389] width 1181 height 305
click at [311, 269] on select "VM Resource Distribution Provisioning Contrast Over Provisioning" at bounding box center [204, 269] width 234 height 31
select select "Over Provisioning"
click at [87, 254] on select "VM Resource Distribution Provisioning Contrast Over Provisioning" at bounding box center [204, 269] width 234 height 31
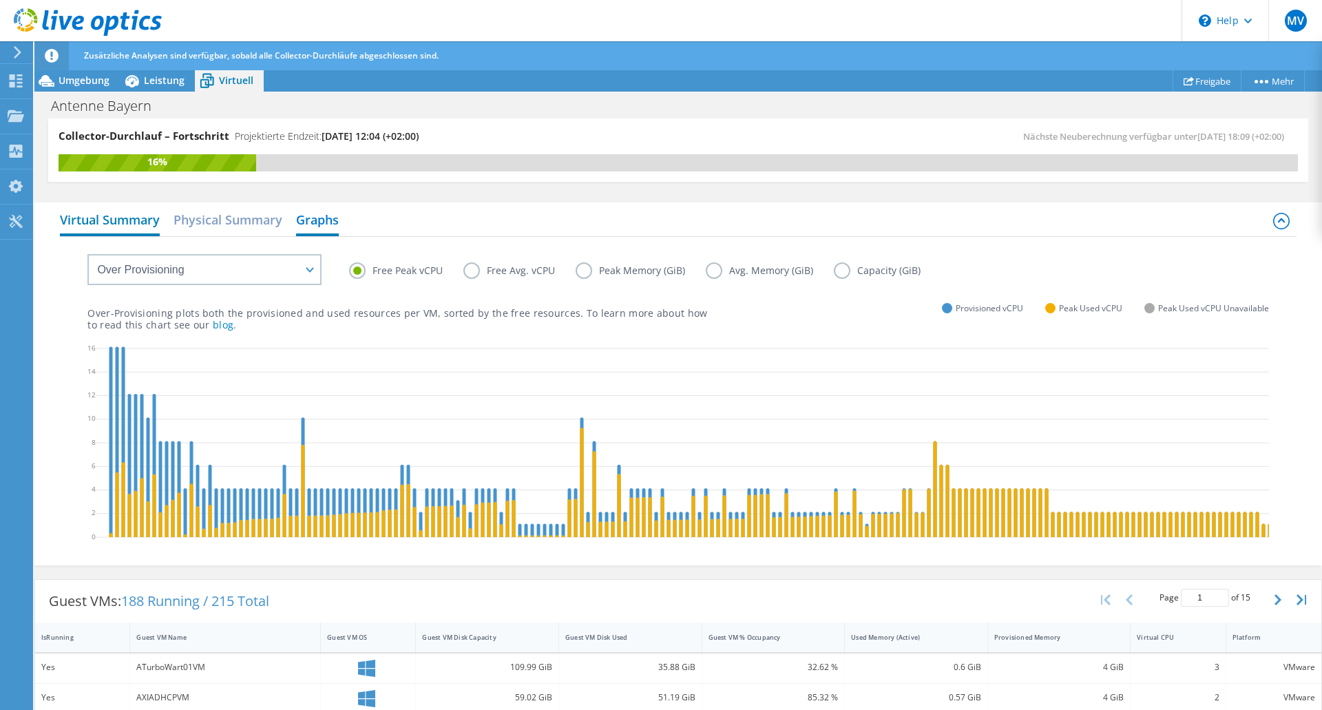
click at [113, 220] on h2 "Virtual Summary" at bounding box center [110, 221] width 100 height 30
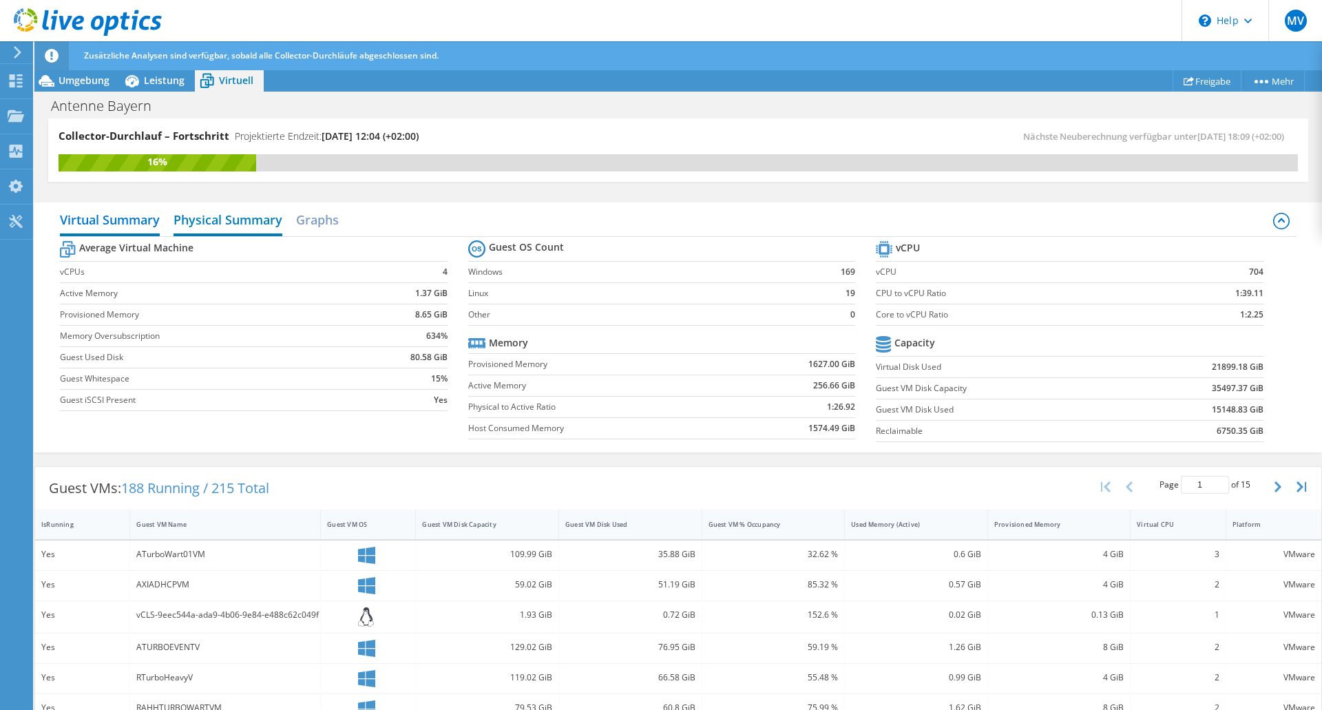
click at [244, 220] on h2 "Physical Summary" at bounding box center [228, 221] width 109 height 30
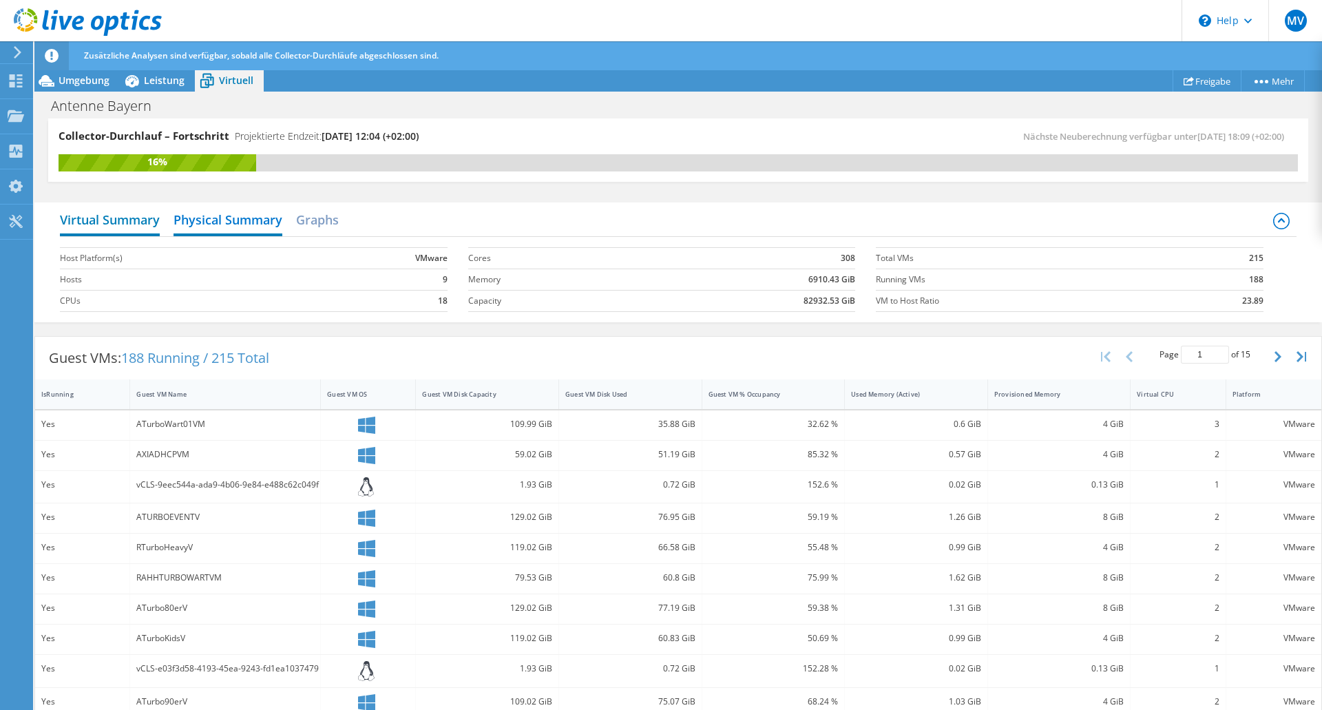
click at [99, 224] on h2 "Virtual Summary" at bounding box center [110, 221] width 100 height 30
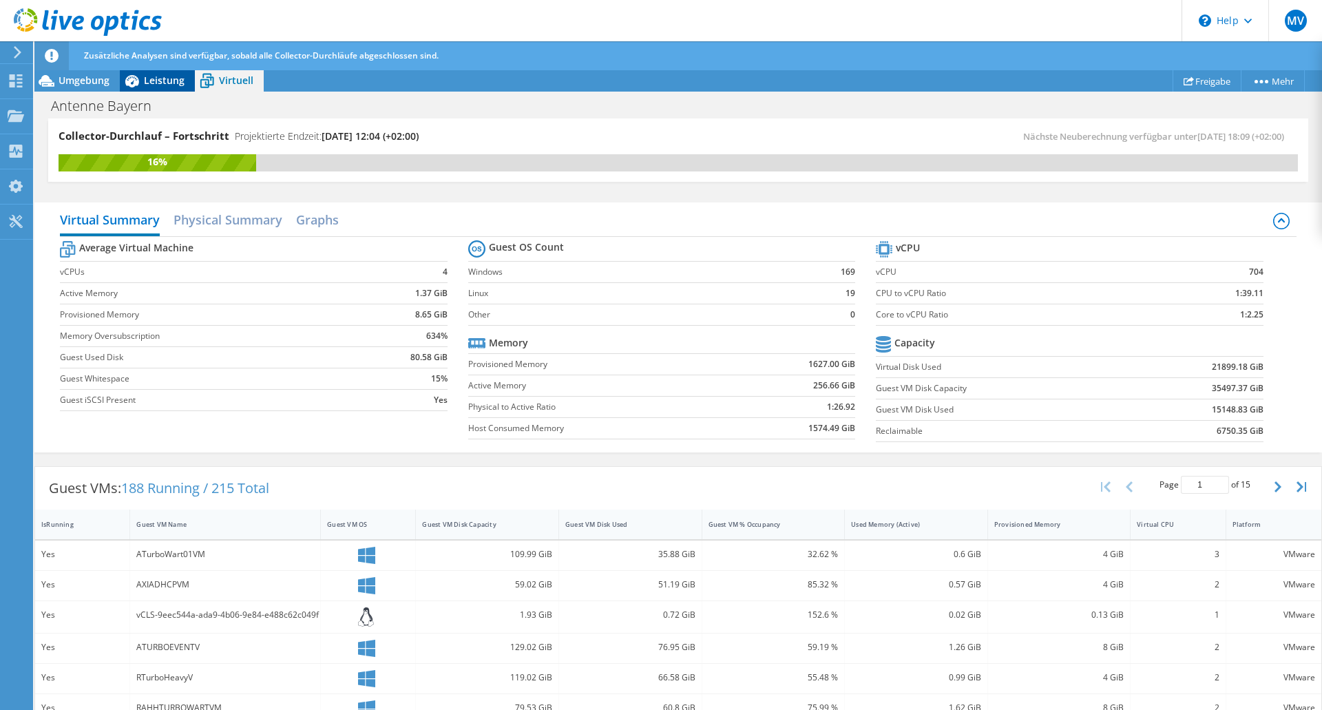
click at [162, 85] on span "Leistung" at bounding box center [164, 80] width 41 height 13
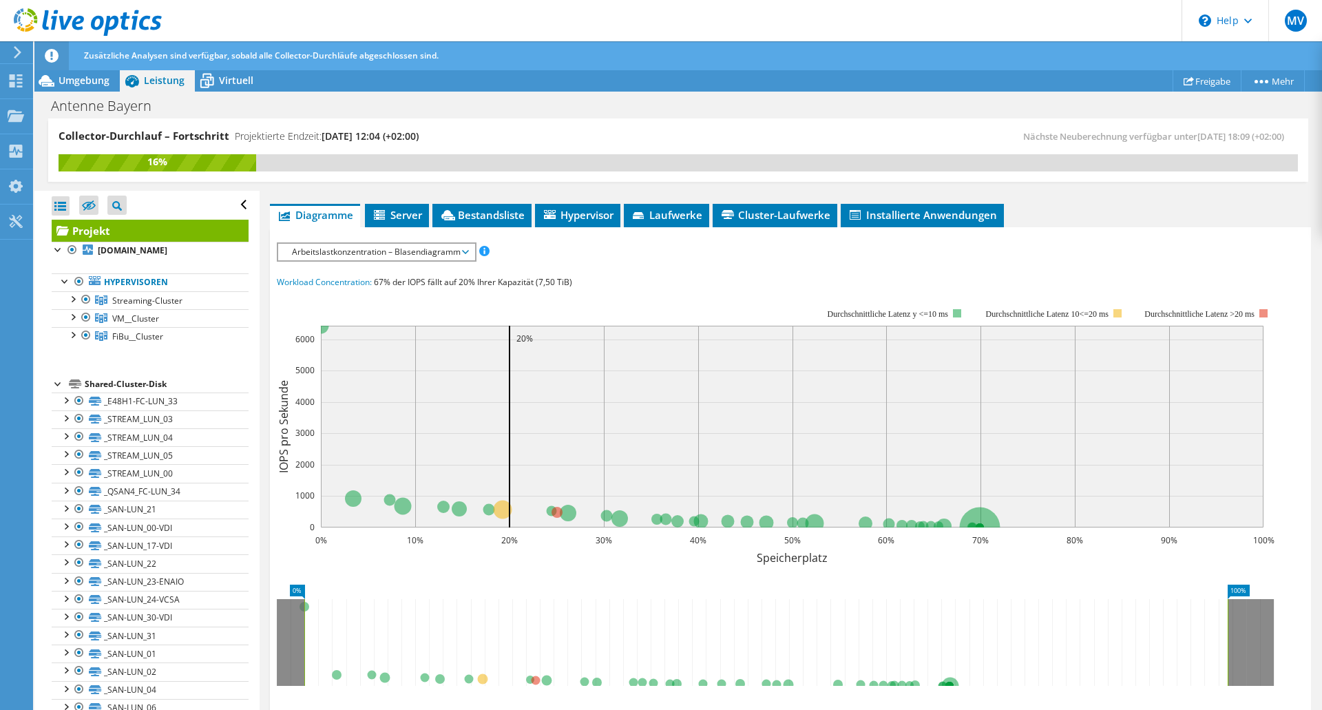
scroll to position [258, 0]
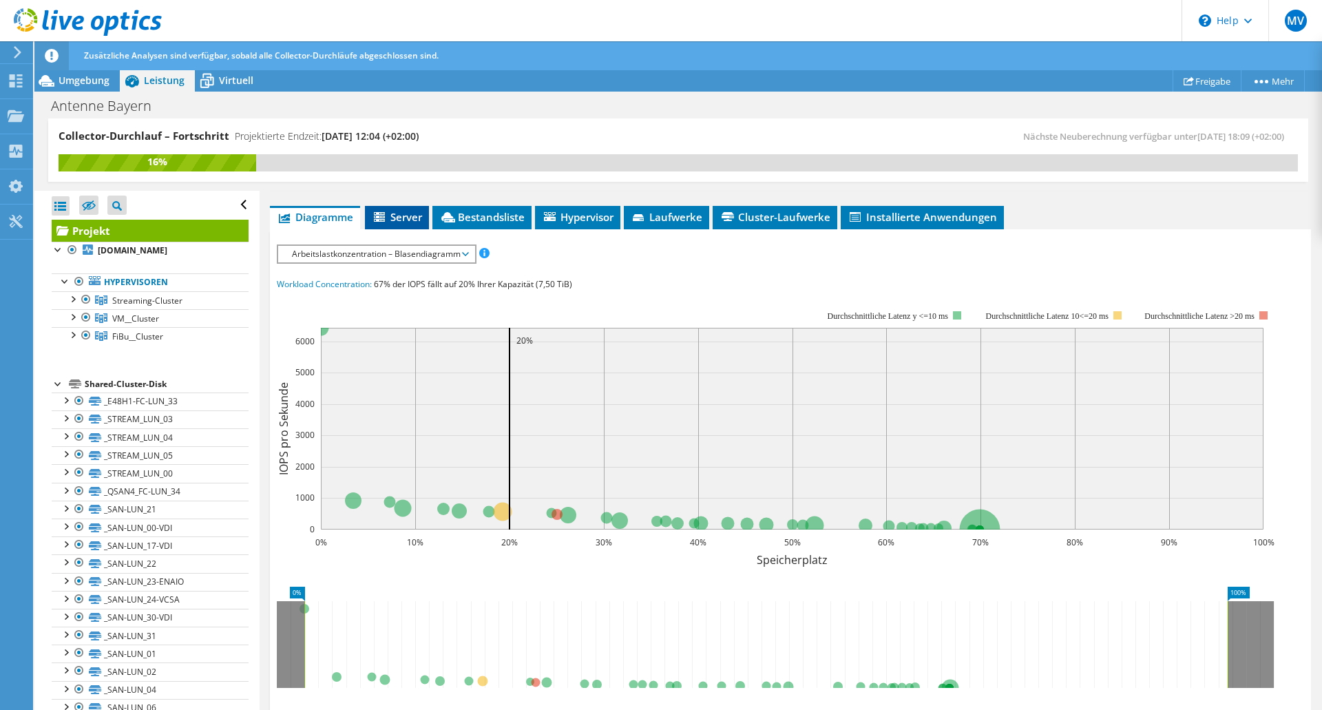
click at [403, 218] on span "Server" at bounding box center [397, 217] width 50 height 14
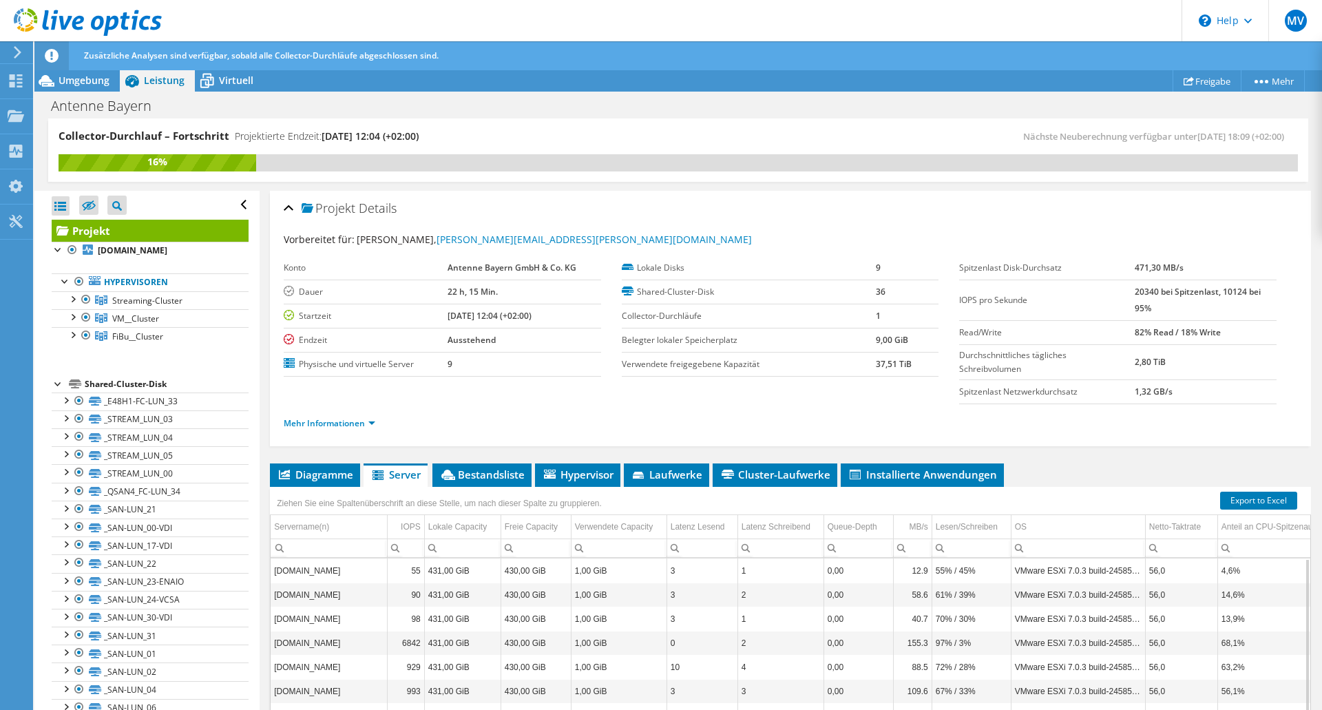
scroll to position [120, 0]
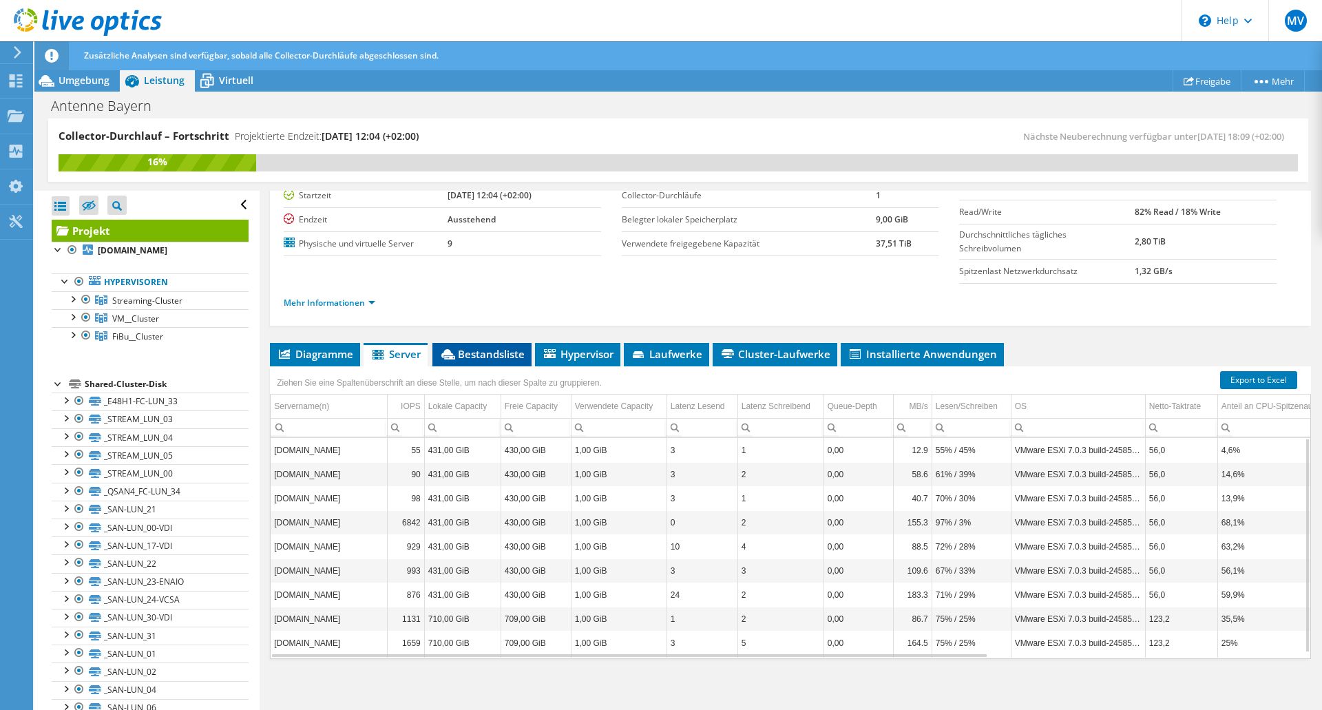
click at [476, 358] on span "Bestandsliste" at bounding box center [481, 354] width 85 height 14
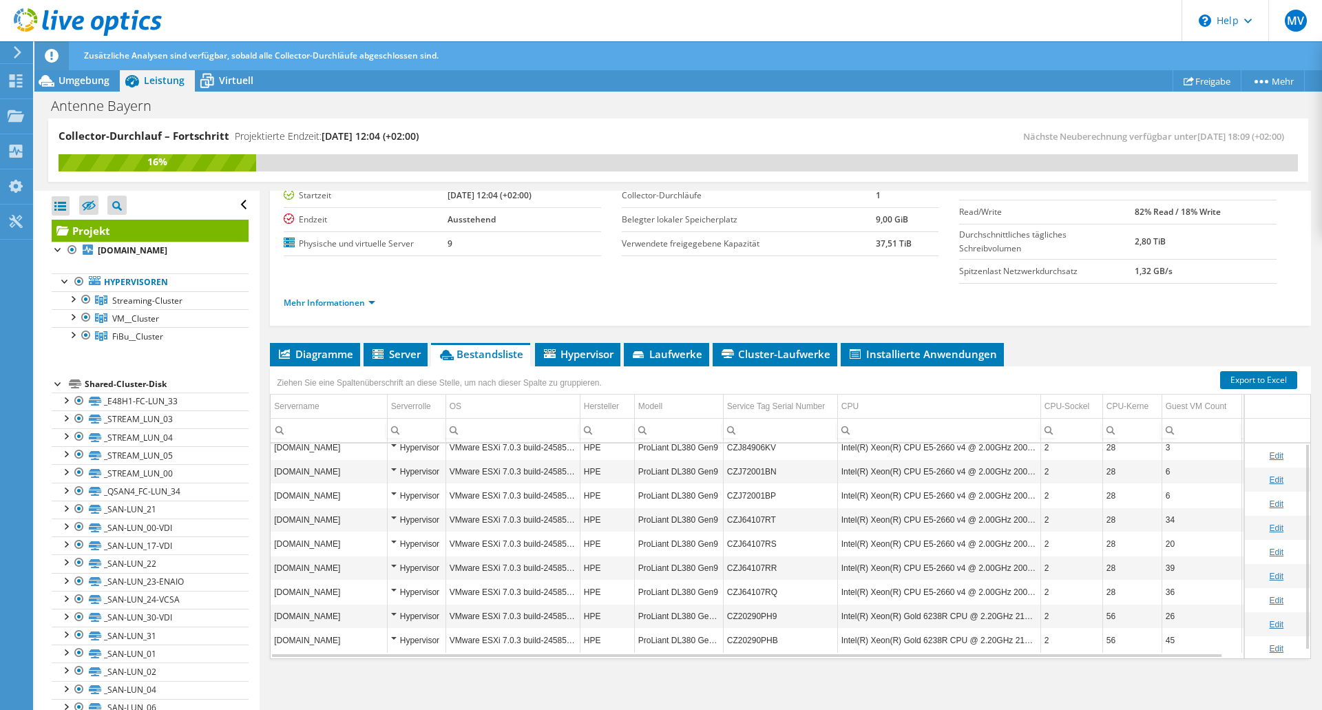
scroll to position [0, 0]
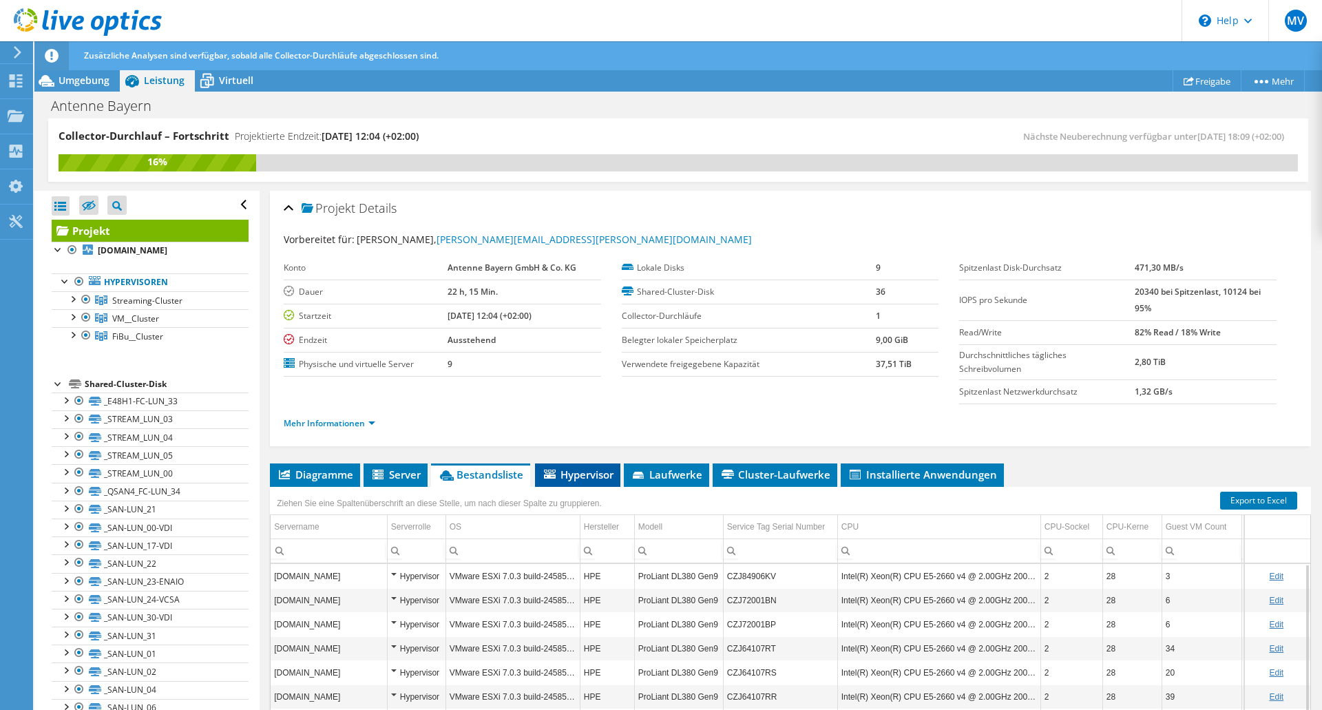
click at [579, 478] on span "Hypervisor" at bounding box center [578, 475] width 72 height 14
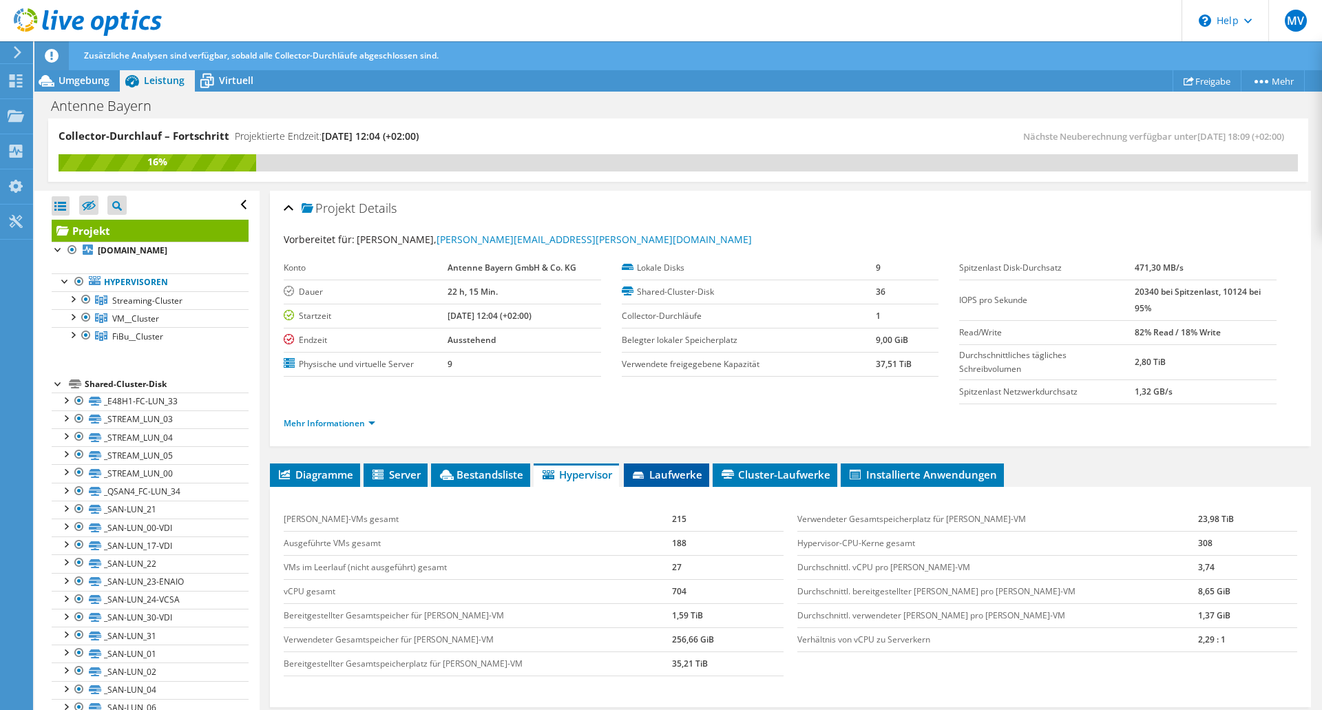
click at [658, 468] on span "Laufwerke" at bounding box center [667, 475] width 72 height 14
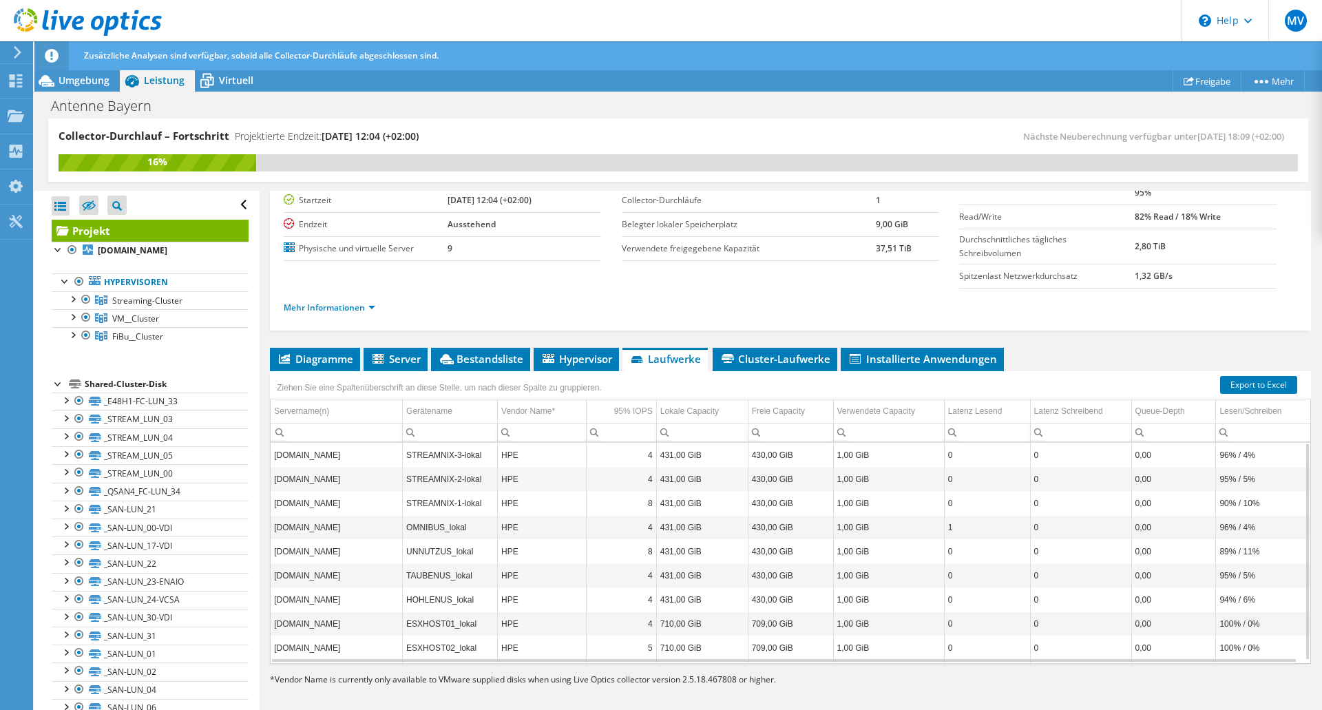
scroll to position [120, 0]
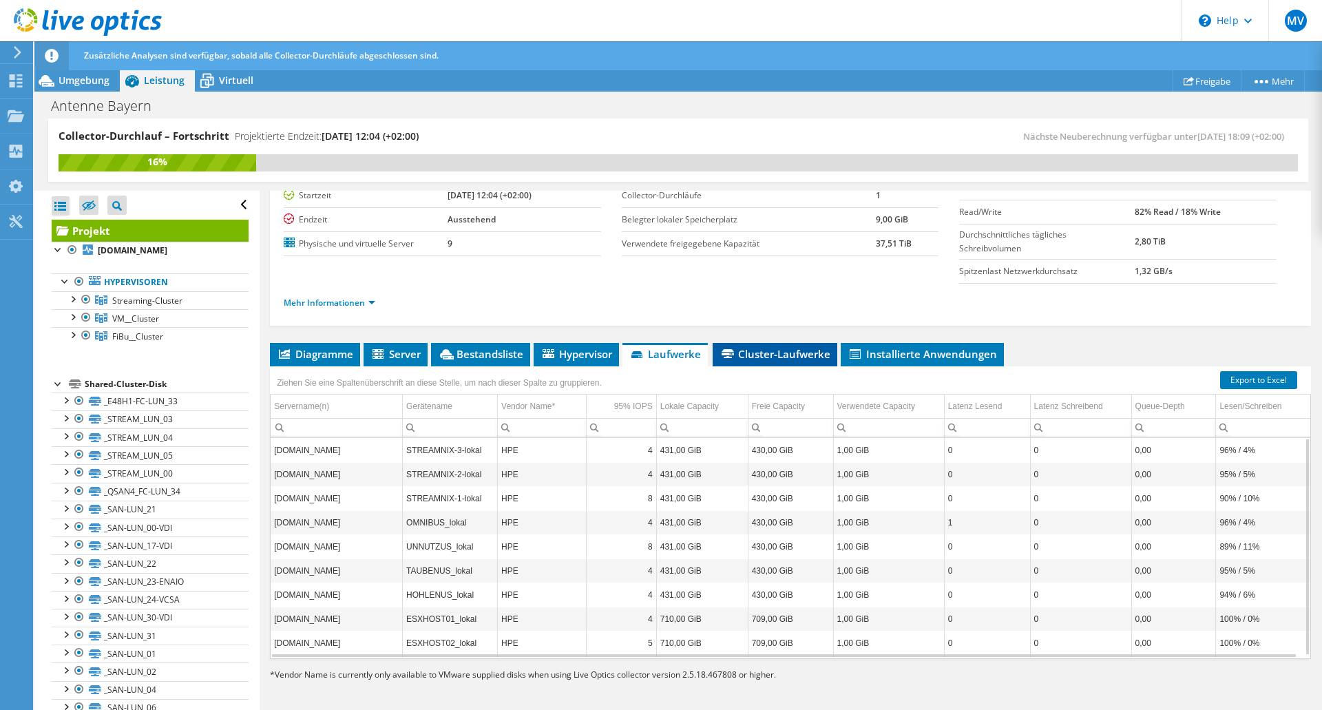
click at [765, 353] on span "Cluster-Laufwerke" at bounding box center [775, 354] width 111 height 14
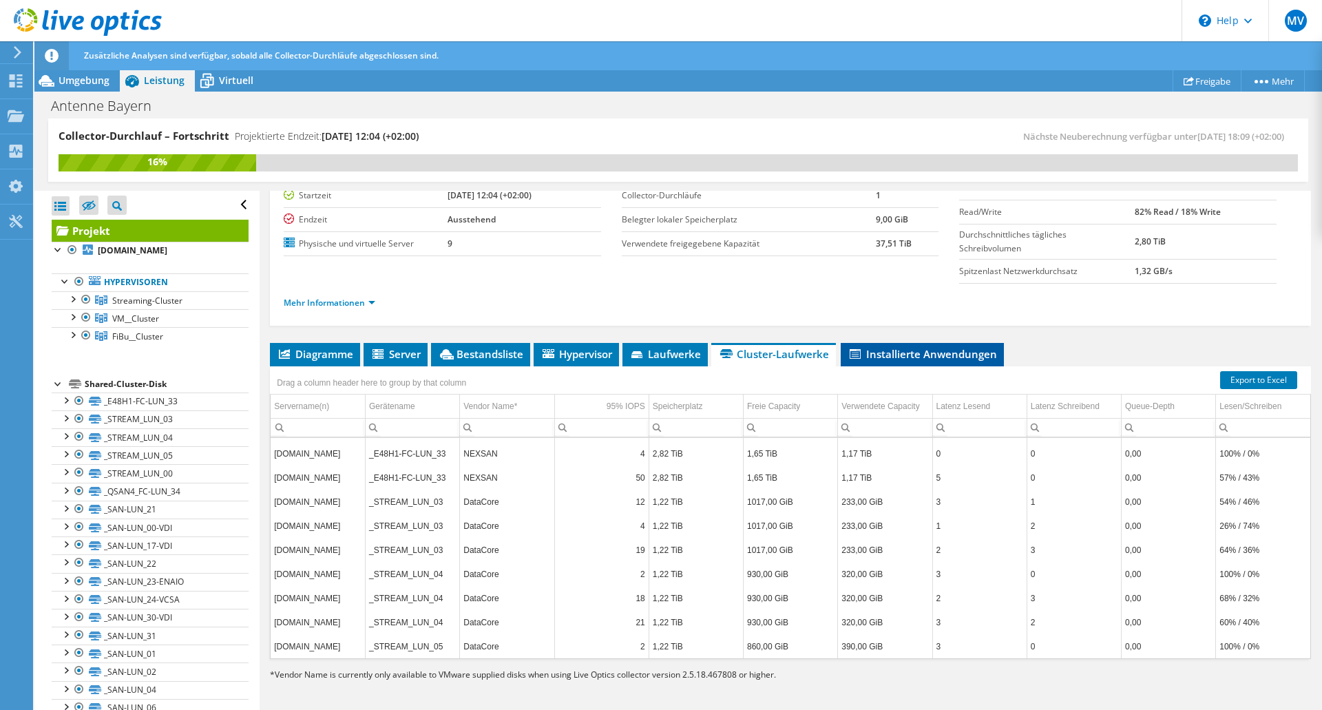
click at [893, 350] on span "Installierte Anwendungen" at bounding box center [922, 354] width 149 height 14
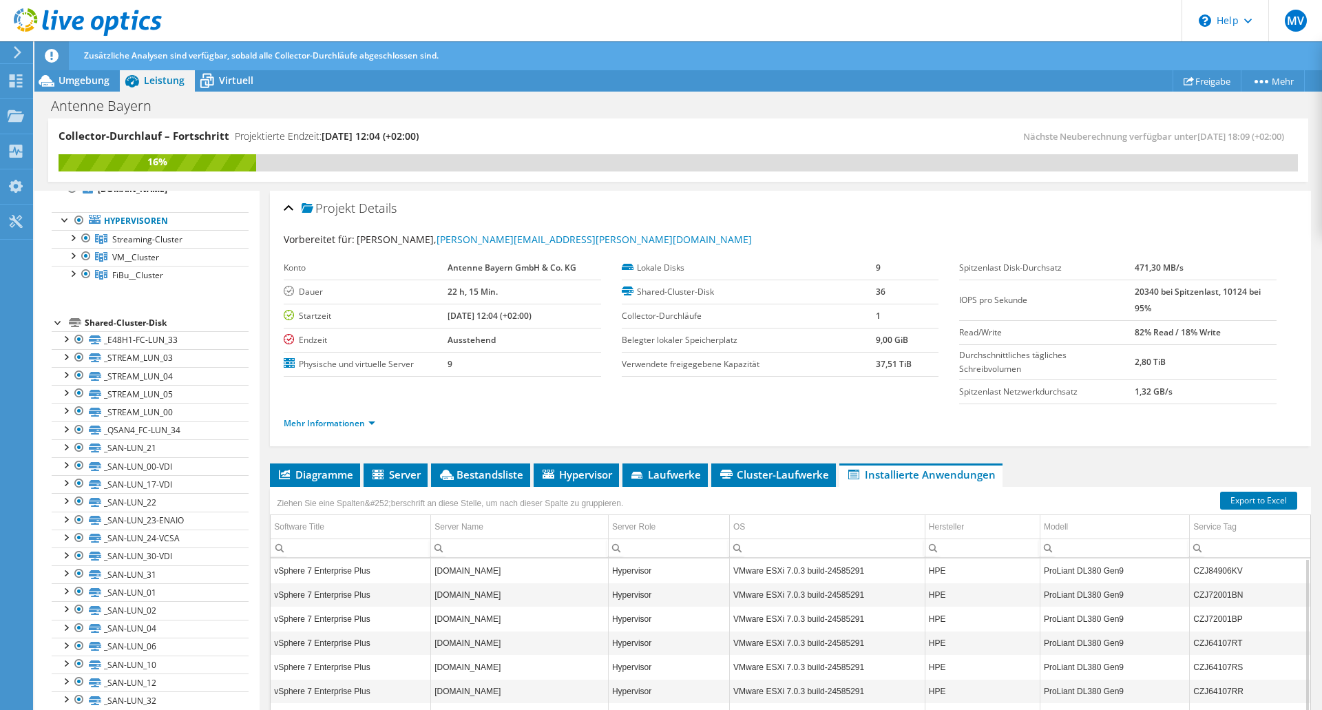
scroll to position [54, 0]
